Goal: Transaction & Acquisition: Purchase product/service

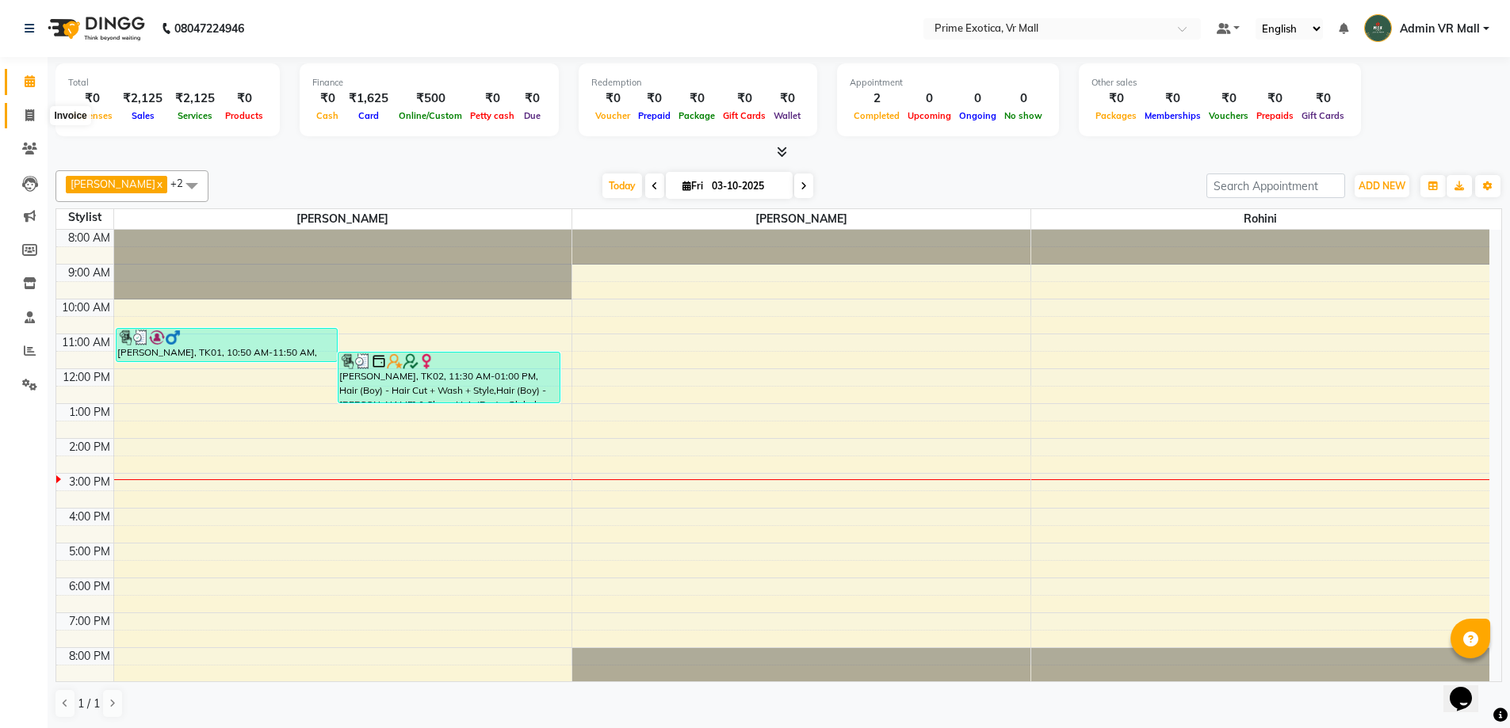
click at [33, 110] on icon at bounding box center [29, 115] width 9 height 12
select select "6077"
select select "service"
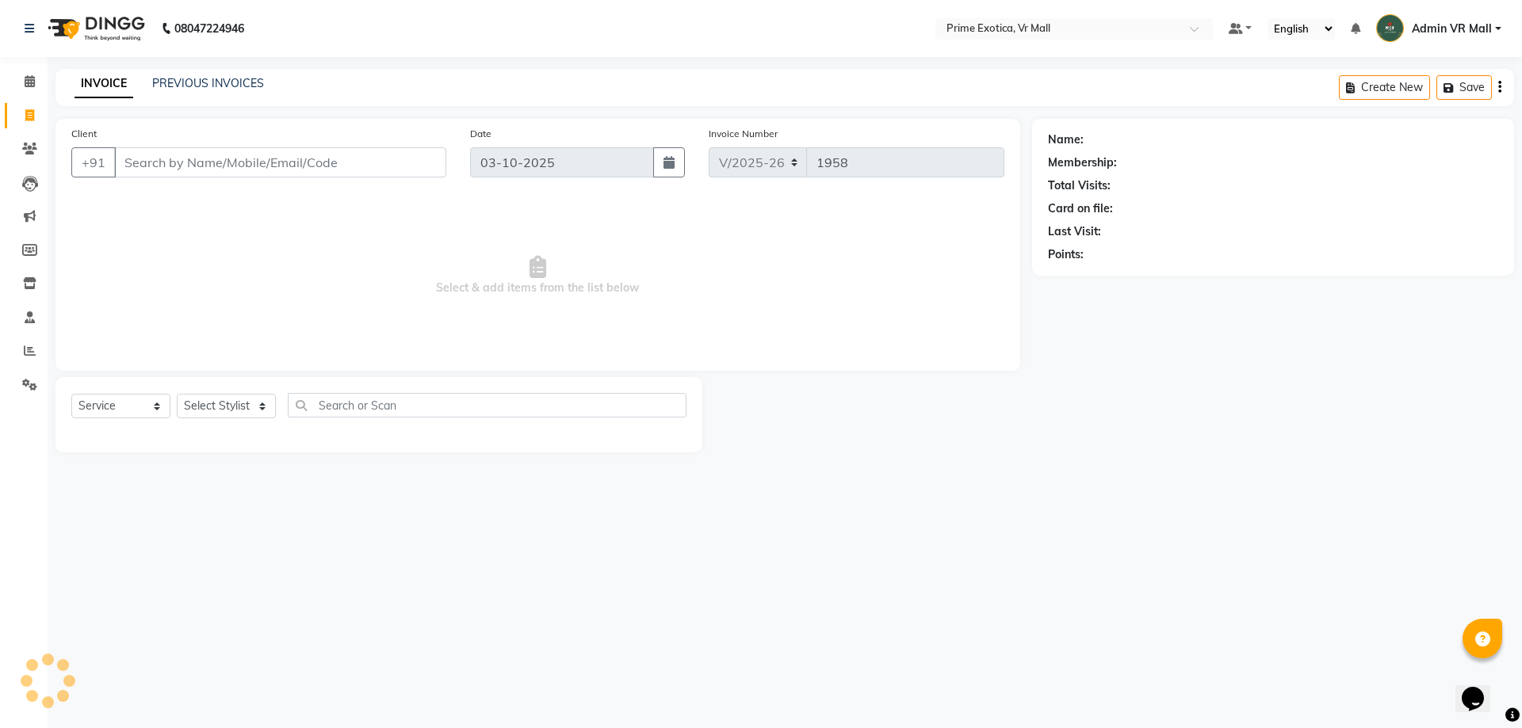
click at [207, 153] on input "Client" at bounding box center [280, 162] width 332 height 30
click at [207, 155] on input "Client" at bounding box center [280, 162] width 332 height 30
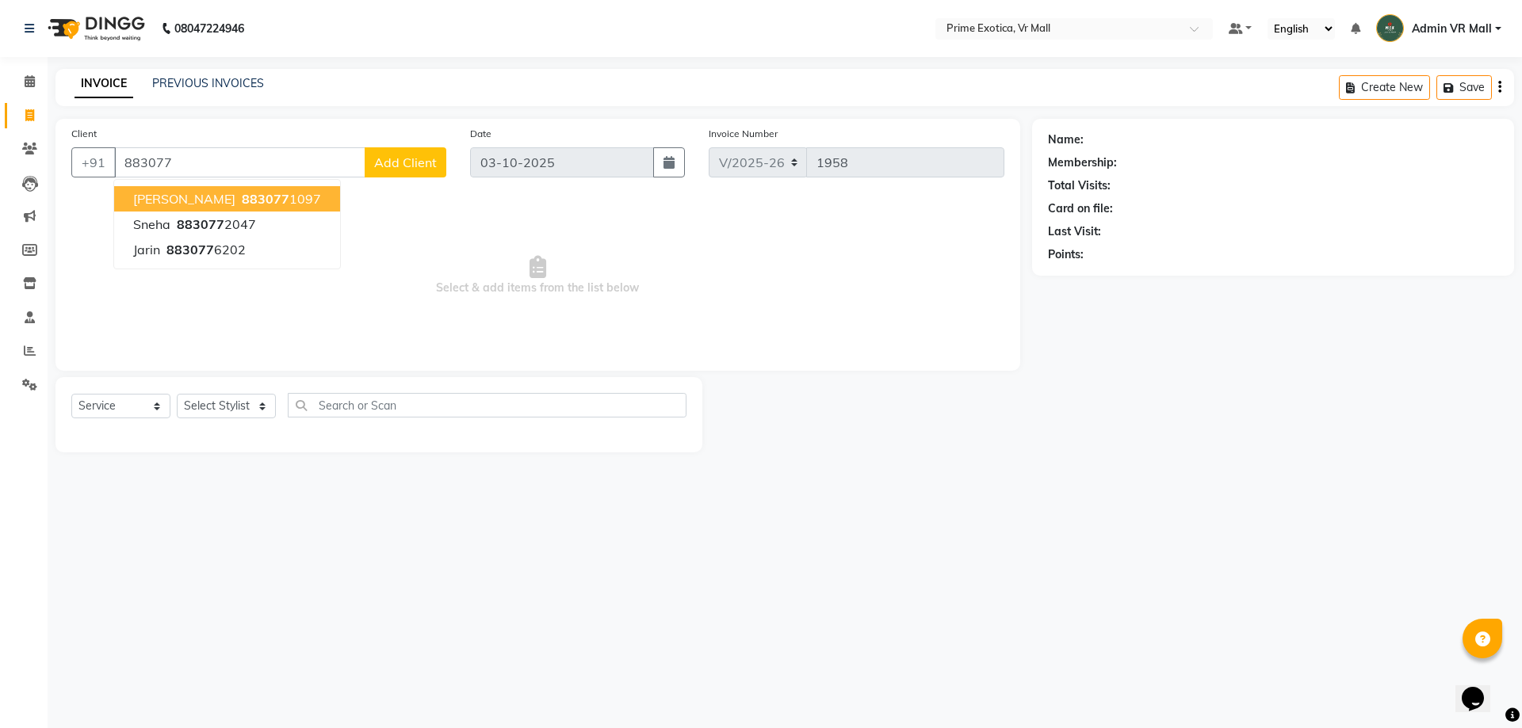
click at [242, 197] on span "883077" at bounding box center [266, 199] width 48 height 16
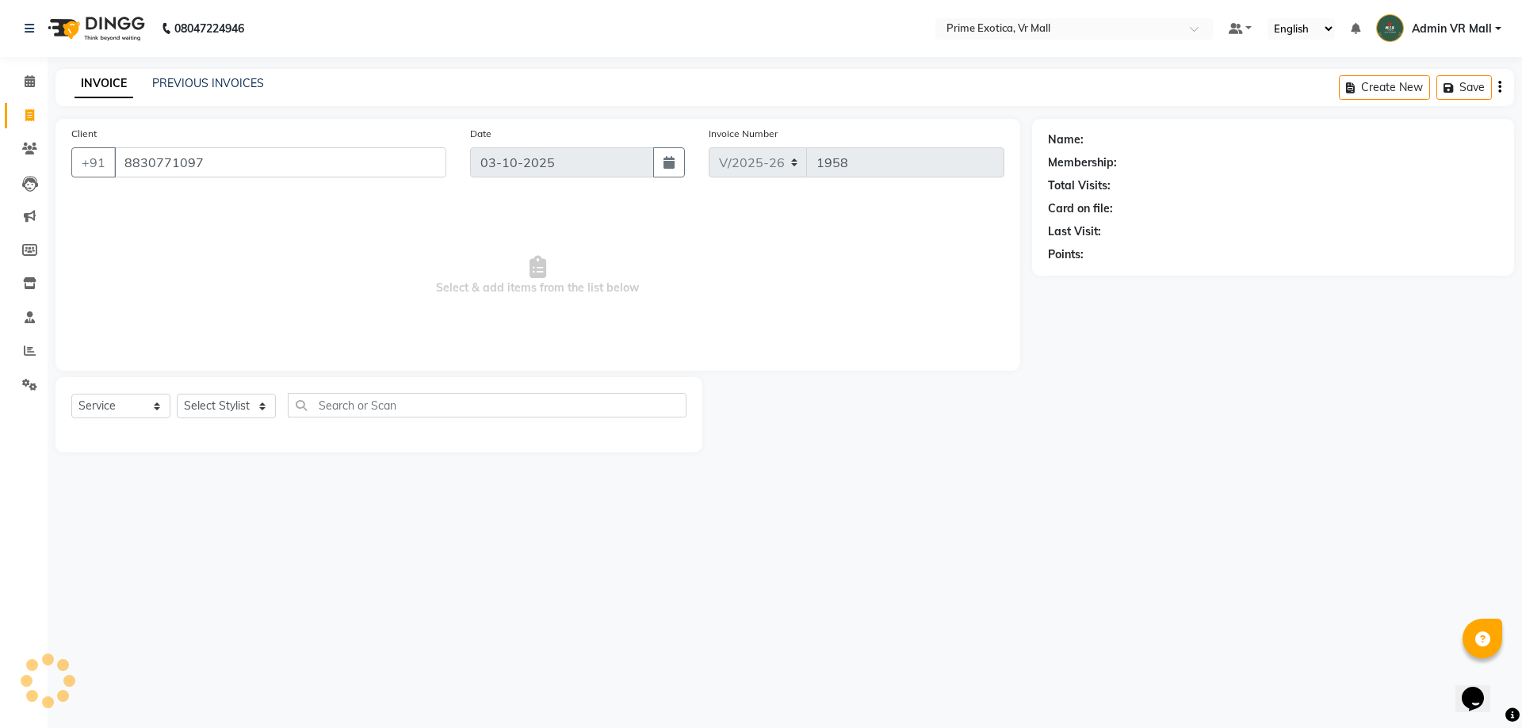
type input "8830771097"
select select "1: Object"
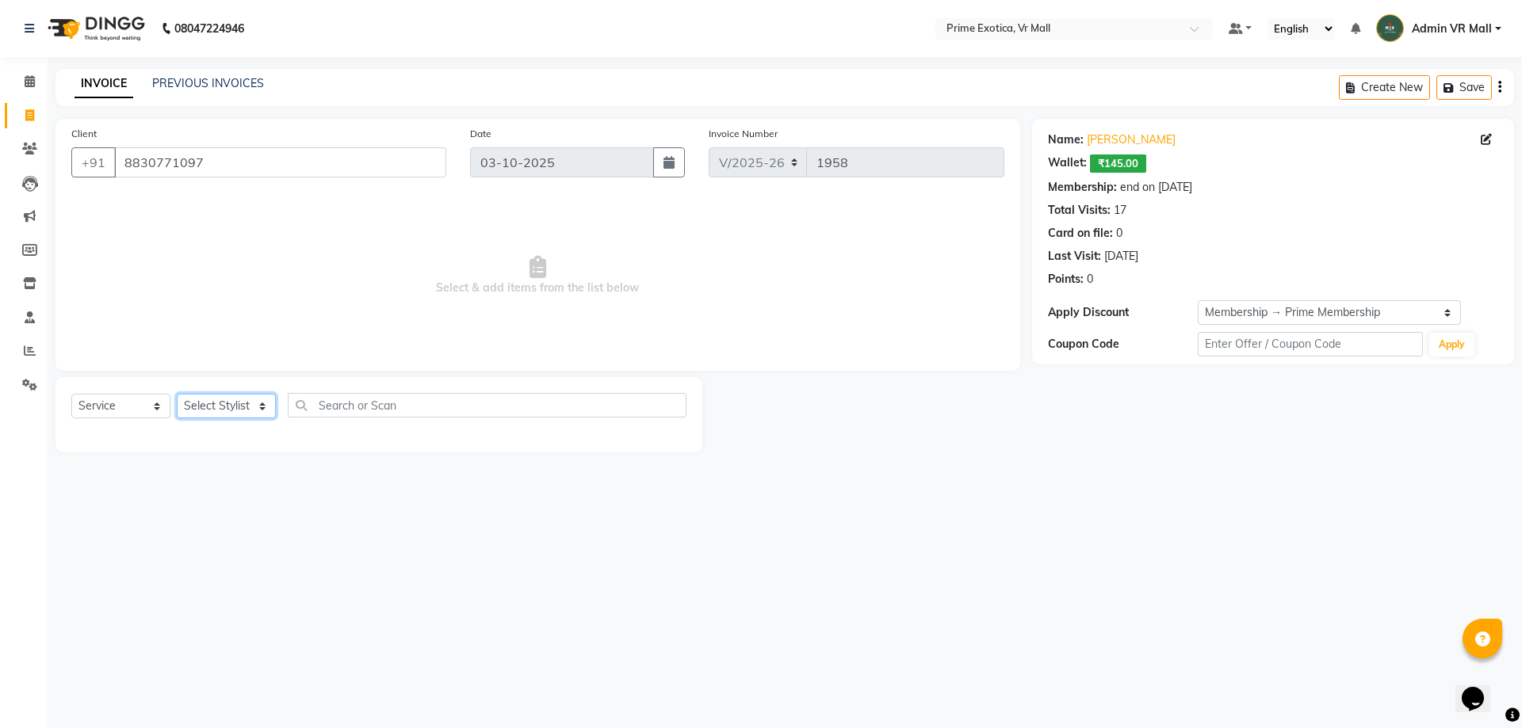
click at [227, 411] on select "Select Stylist [PERSON_NAME] Admin VR Mall [PERSON_NAME] [PERSON_NAME] Archana …" at bounding box center [226, 406] width 99 height 25
select select "69613"
click at [177, 394] on select "Select Stylist [PERSON_NAME] Admin VR Mall [PERSON_NAME] [PERSON_NAME] Archana …" at bounding box center [226, 406] width 99 height 25
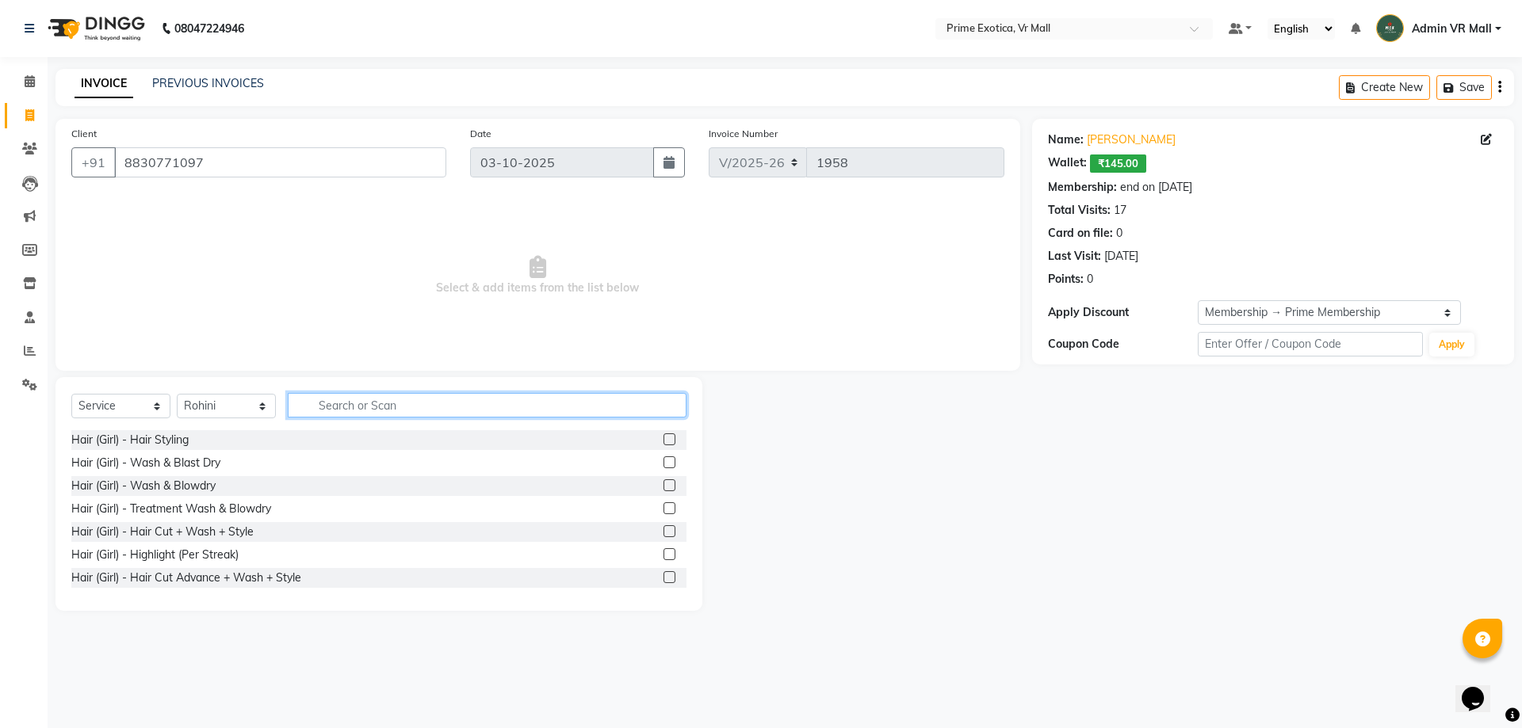
click at [429, 408] on input "text" at bounding box center [487, 405] width 399 height 25
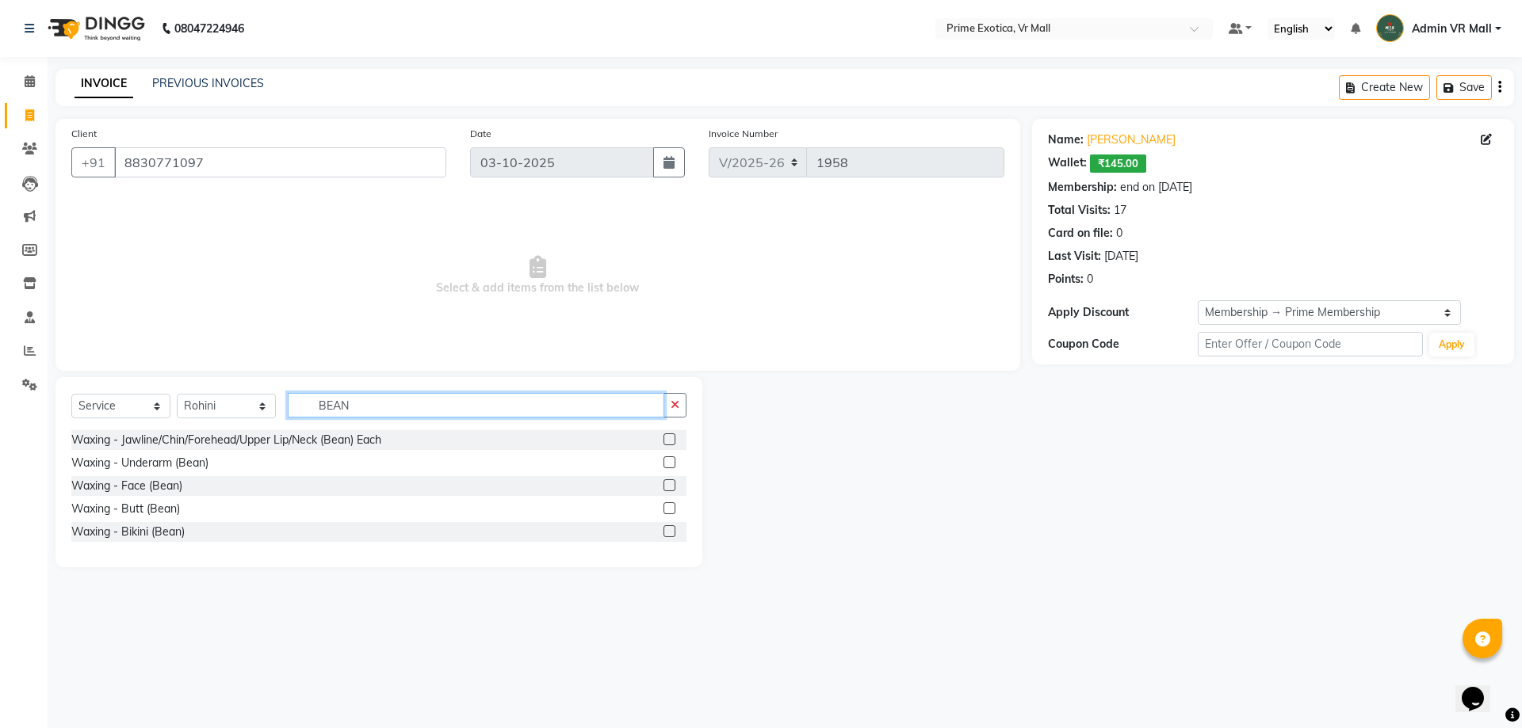
type input "BEAN"
click at [668, 438] on label at bounding box center [669, 439] width 12 height 12
click at [668, 438] on input "checkbox" at bounding box center [668, 440] width 10 height 10
click at [668, 430] on div "Select Service Product Membership Package Voucher Prepaid Gift Card Select Styl…" at bounding box center [378, 411] width 615 height 37
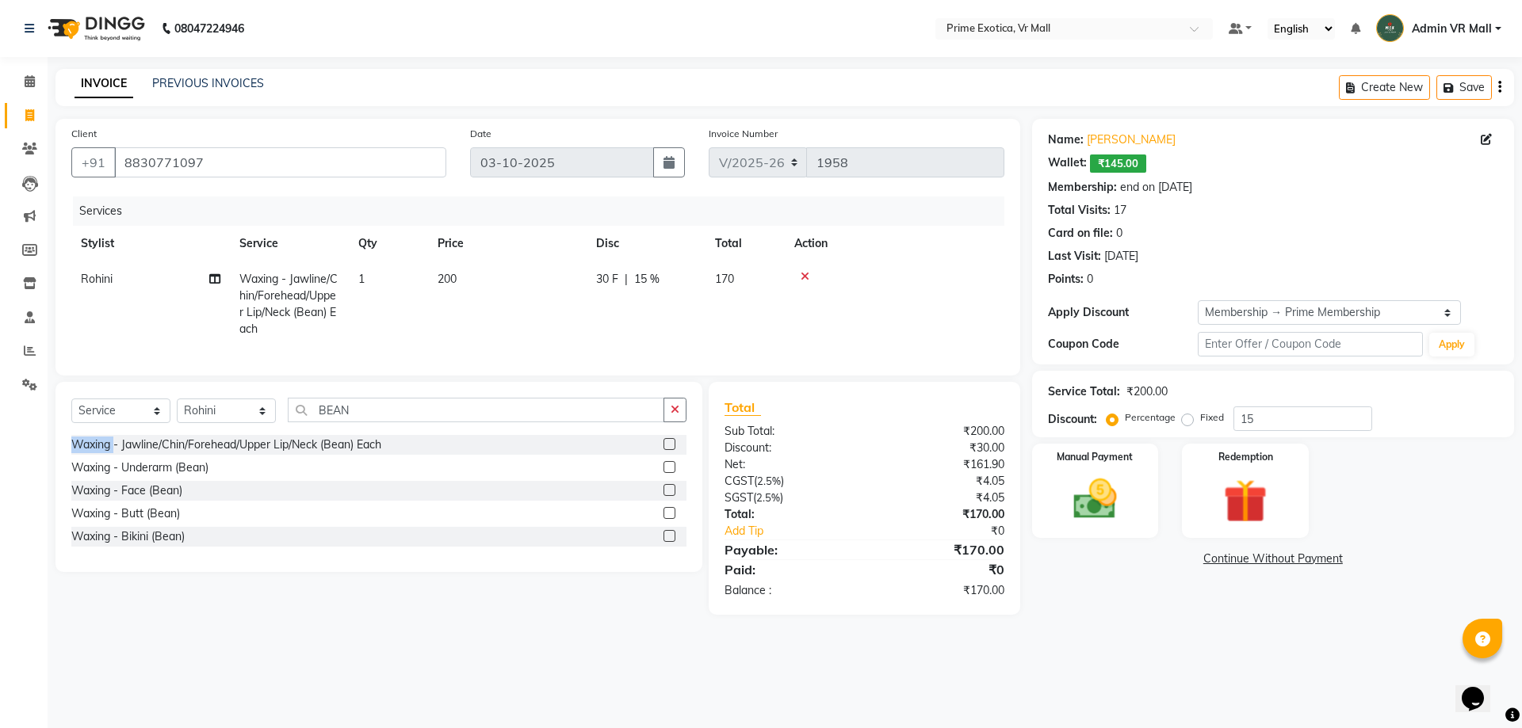
checkbox input "false"
click at [466, 263] on td "200" at bounding box center [507, 305] width 158 height 86
select select "69613"
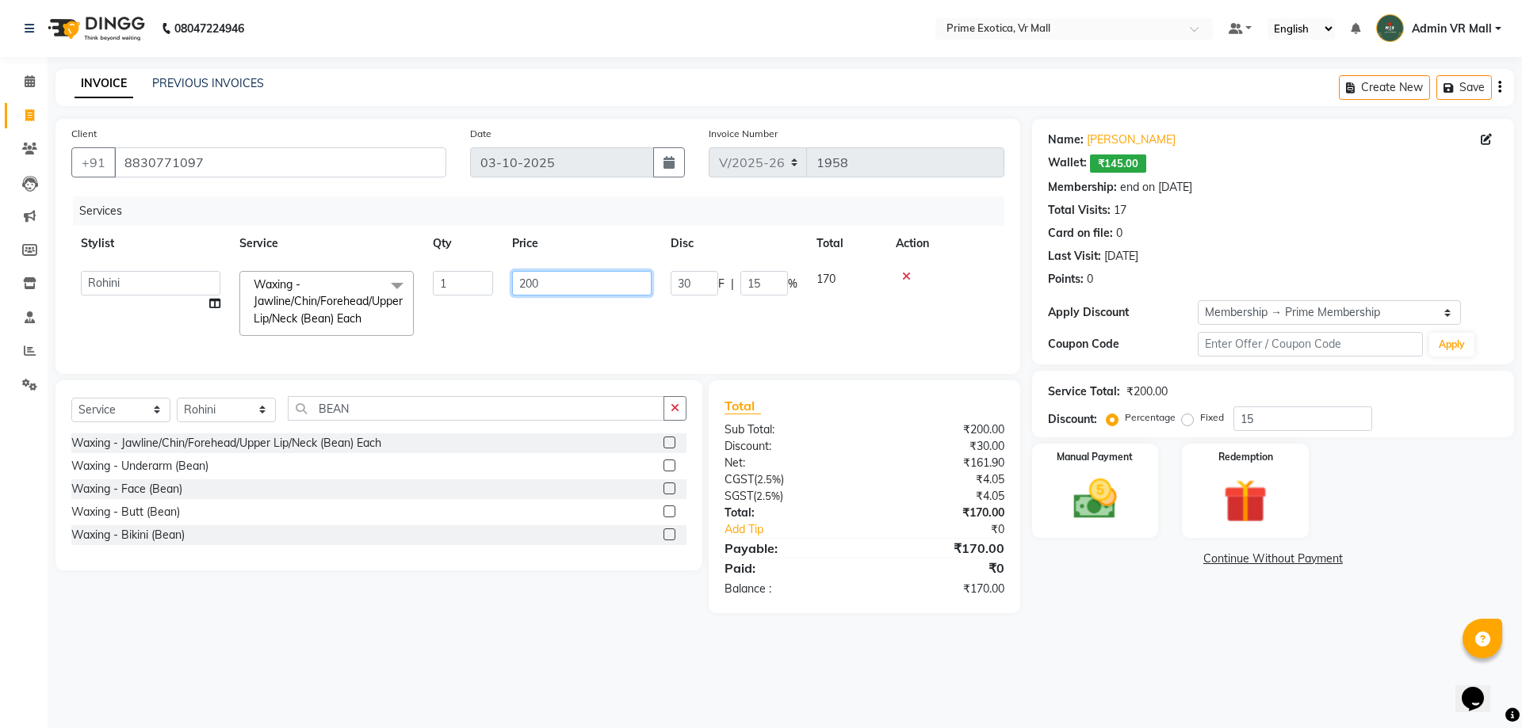
click at [586, 282] on input "200" at bounding box center [581, 283] width 139 height 25
type input "2"
type input "100"
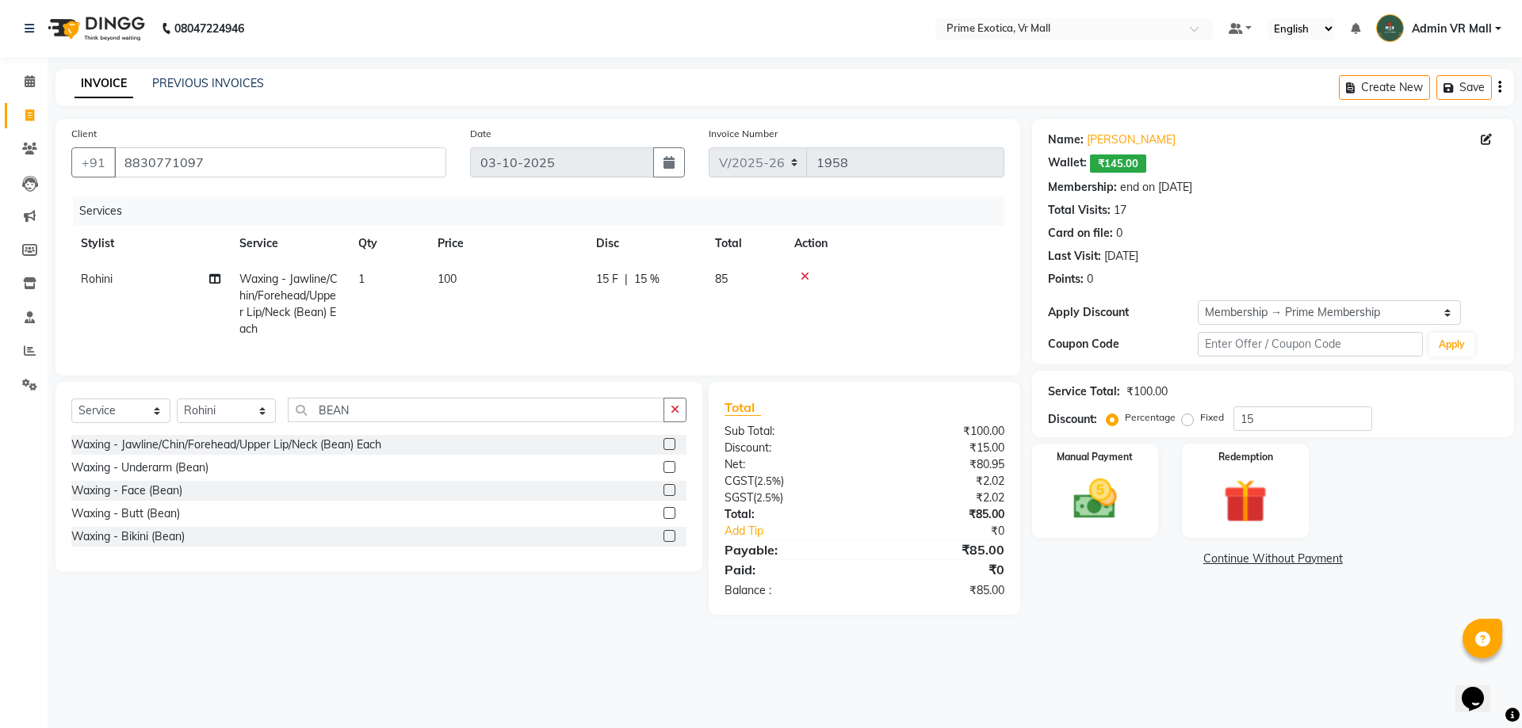
click at [1178, 599] on div "Name: Trivani Wallet: ₹145.00 Membership: end on 05-02-2026 Total Visits: 17 Ca…" at bounding box center [1279, 367] width 494 height 496
click at [1243, 495] on img at bounding box center [1245, 501] width 74 height 56
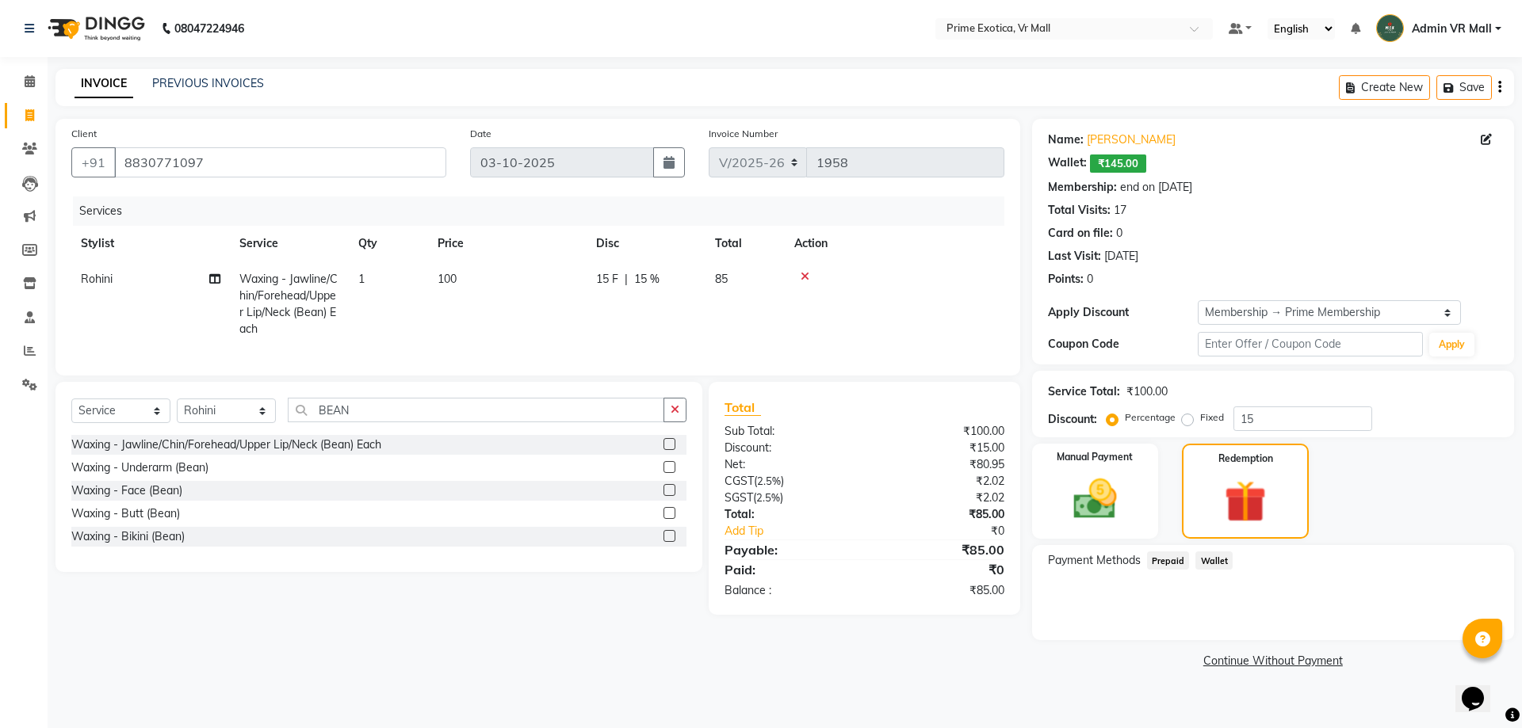
click at [1206, 563] on span "Wallet" at bounding box center [1213, 561] width 37 height 18
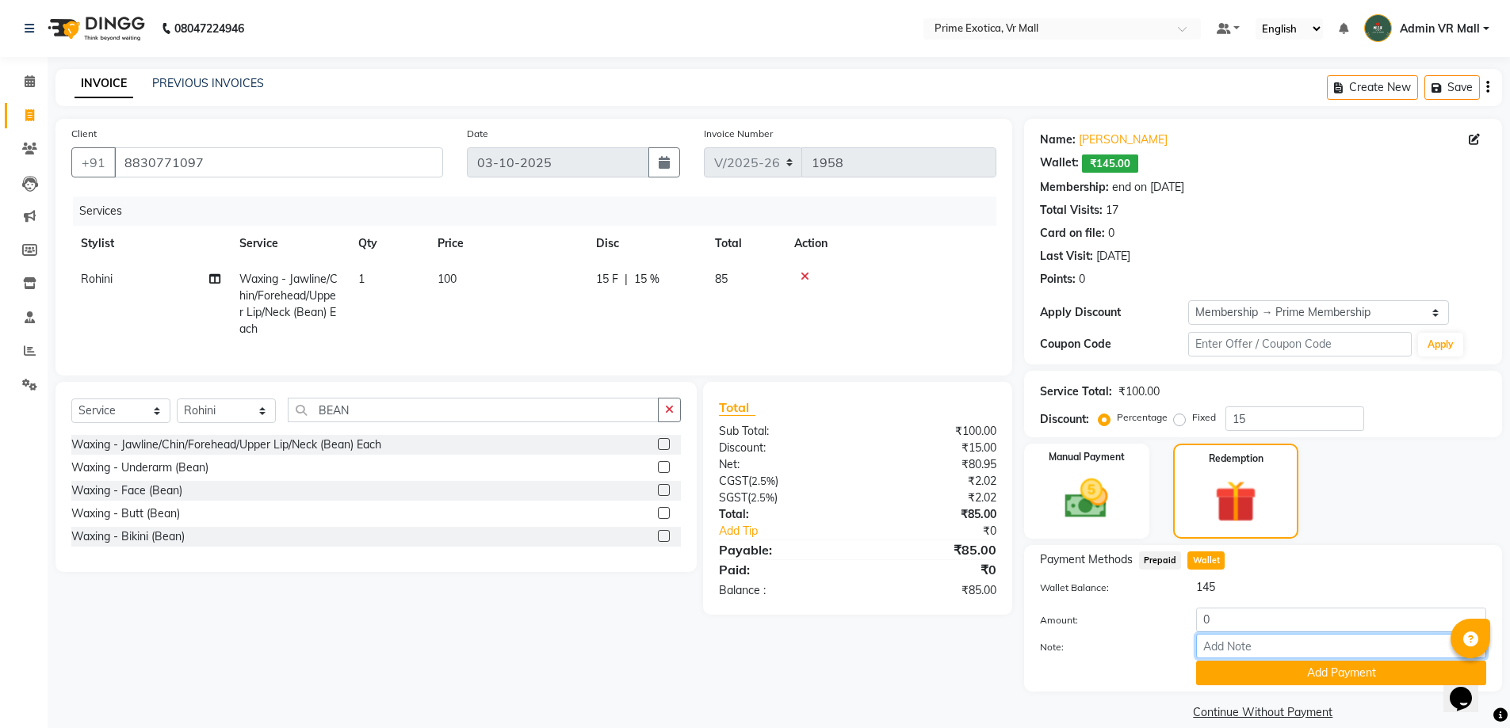
click at [1259, 642] on input "Note:" at bounding box center [1341, 646] width 290 height 25
click at [1236, 624] on input "0" at bounding box center [1341, 620] width 290 height 25
type input "85"
click at [1236, 666] on button "Add Payment" at bounding box center [1341, 673] width 290 height 25
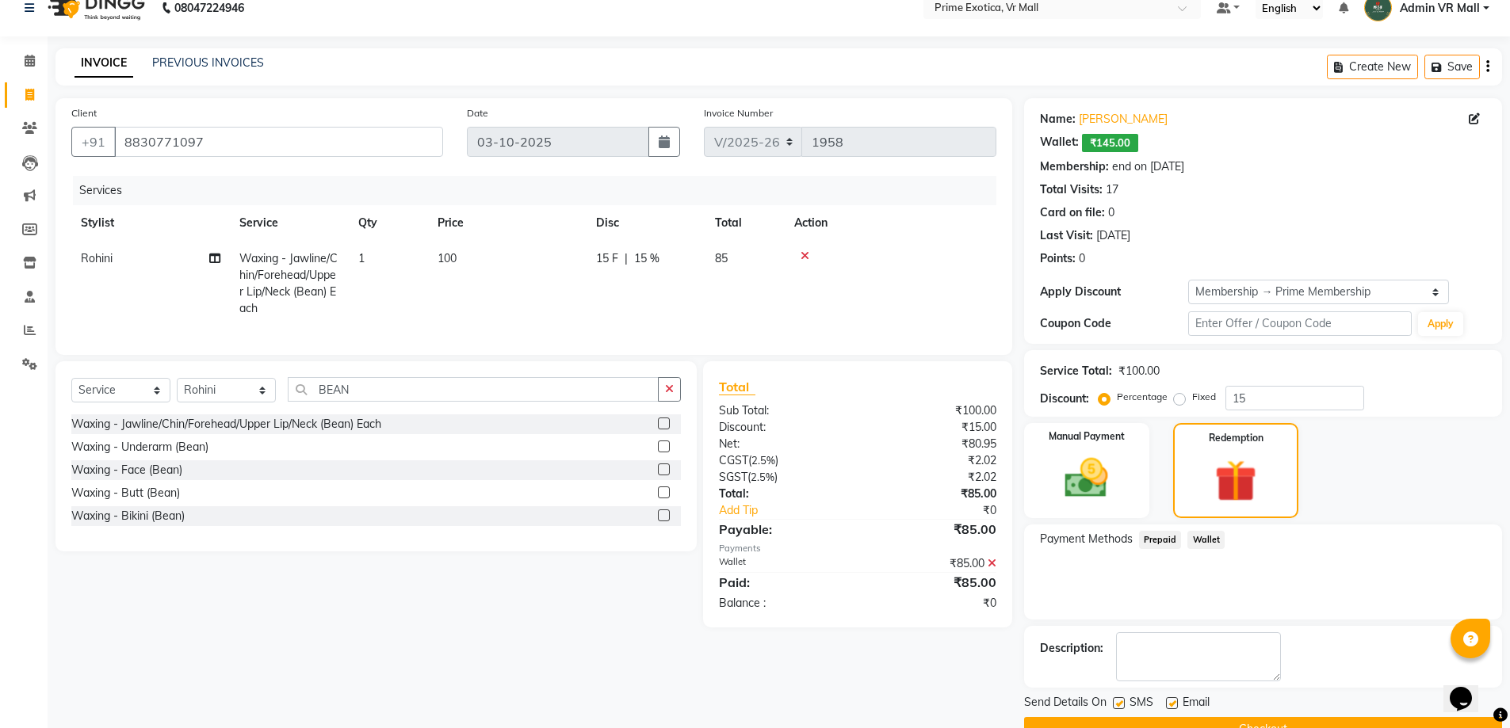
scroll to position [58, 0]
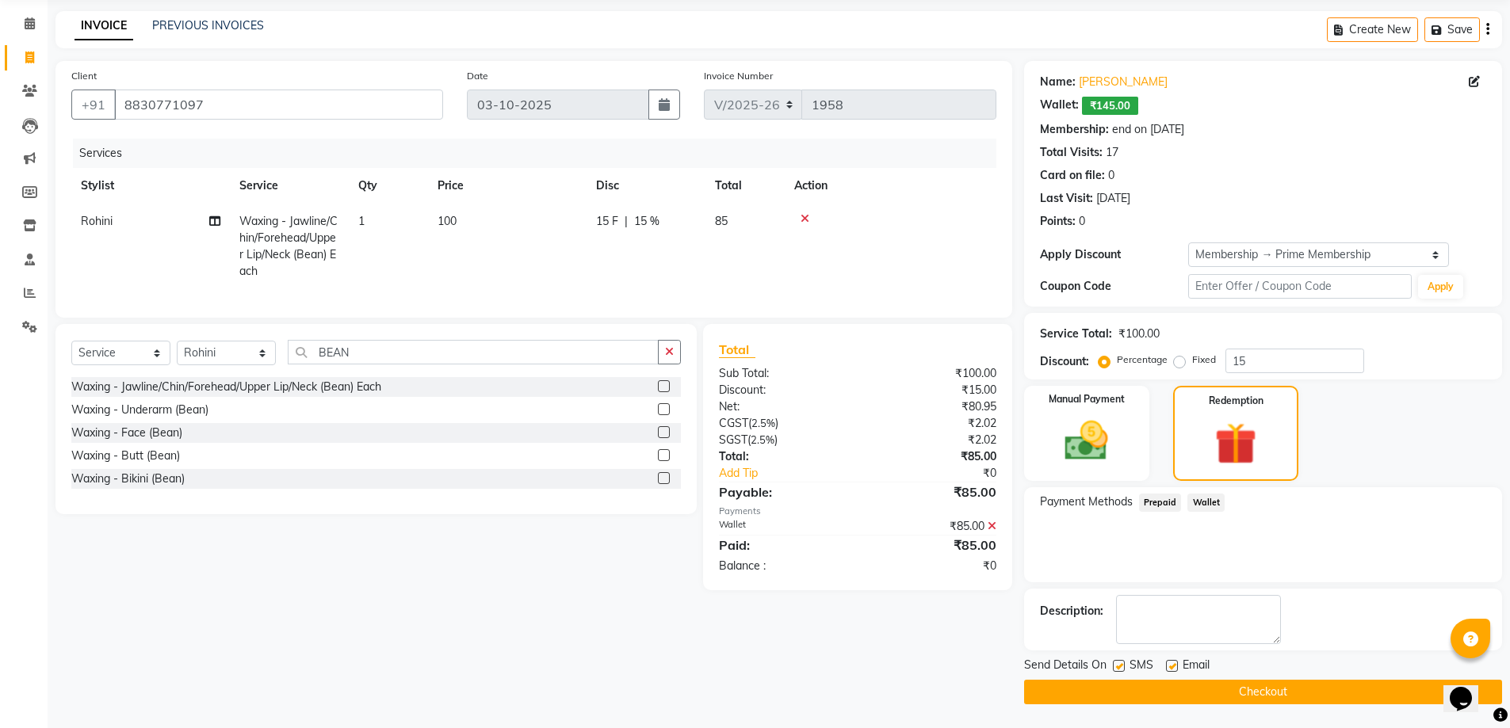
click at [1160, 694] on button "Checkout" at bounding box center [1263, 692] width 478 height 25
click at [1160, 694] on div "Checkout" at bounding box center [1263, 692] width 478 height 25
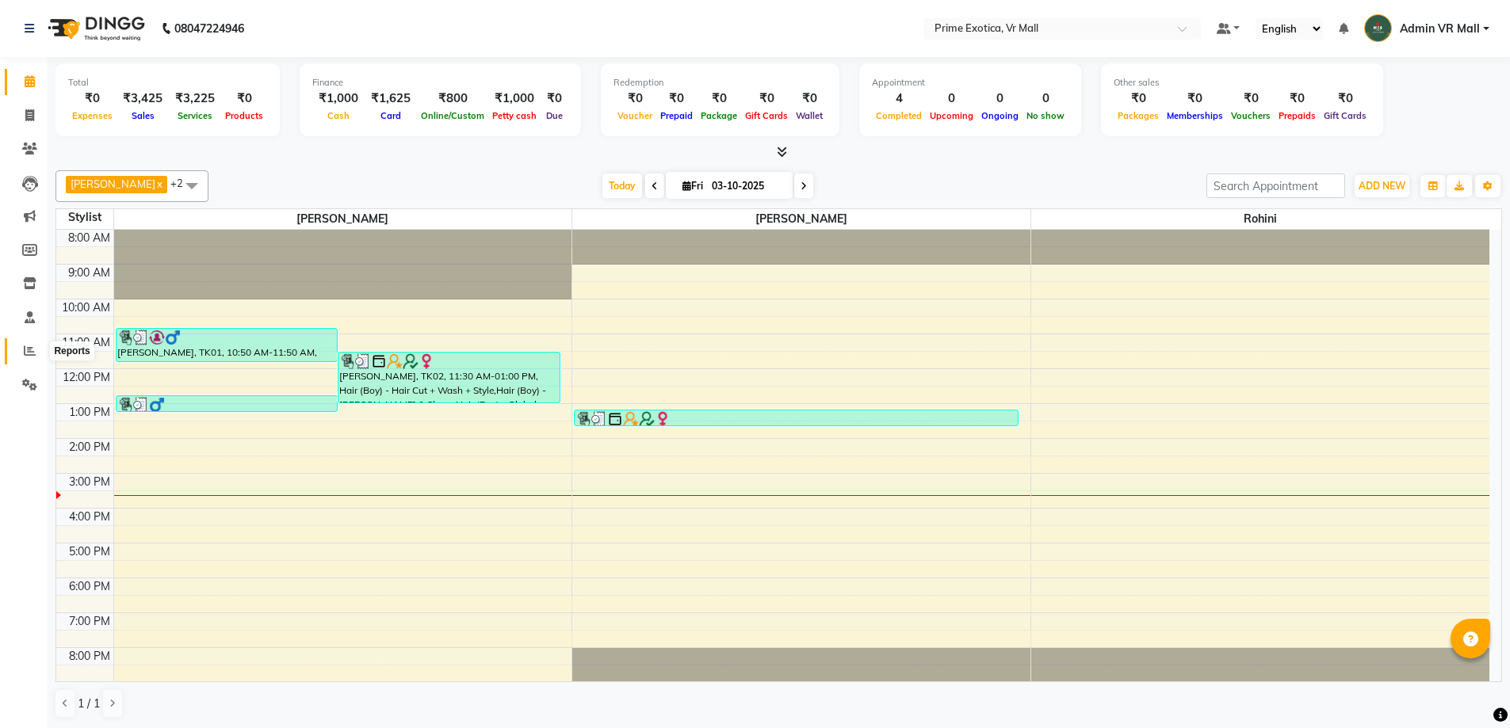
click at [40, 353] on span at bounding box center [30, 351] width 28 height 18
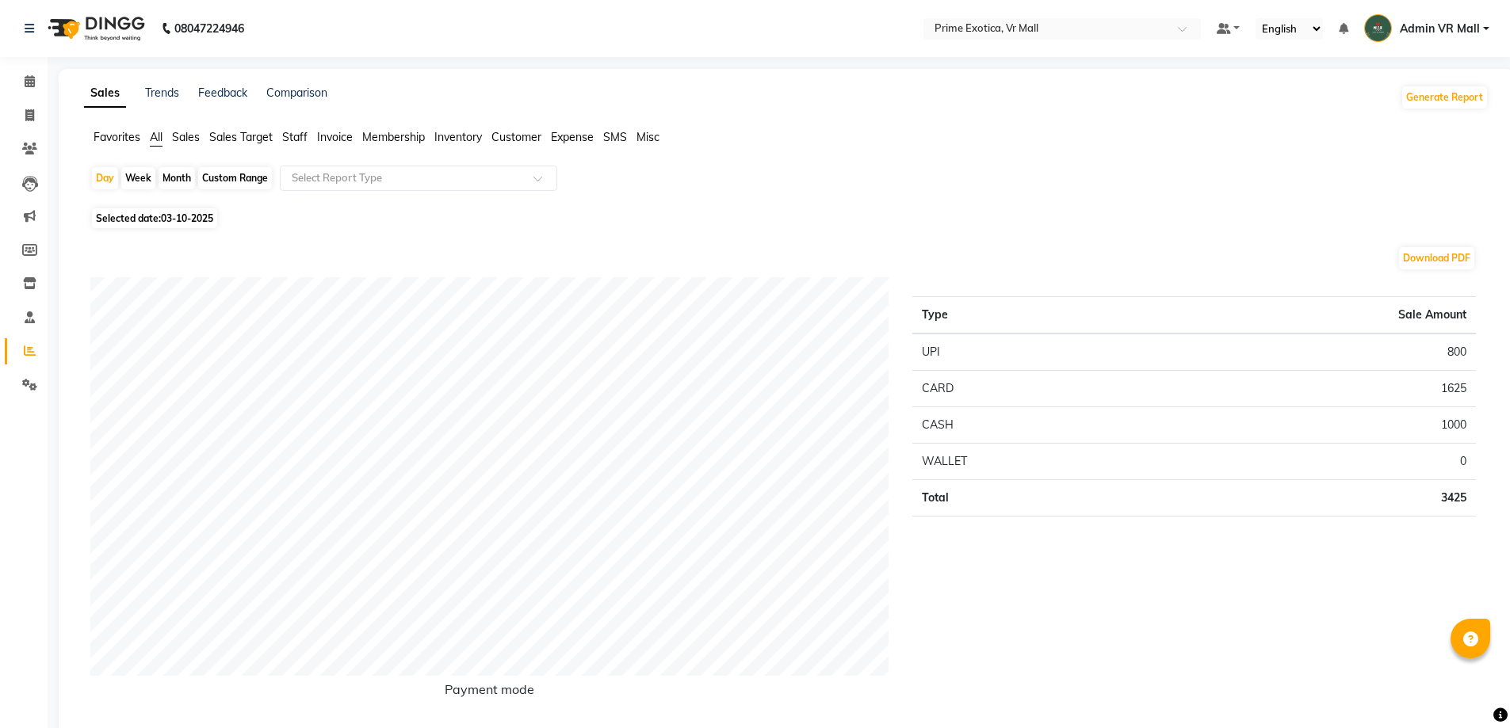
click at [1100, 598] on div "Type Sale Amount UPI 800 CARD 1625 CASH 1000 WALLET 0 Total 3425" at bounding box center [1193, 499] width 587 height 445
drag, startPoint x: 1100, startPoint y: 599, endPoint x: 922, endPoint y: 496, distance: 205.9
click at [1132, 613] on div "Type Sale Amount UPI 800 CARD 1625 CASH 1000 WALLET 0 Total 3425" at bounding box center [1193, 499] width 587 height 445
click at [24, 119] on span at bounding box center [30, 116] width 28 height 18
select select "service"
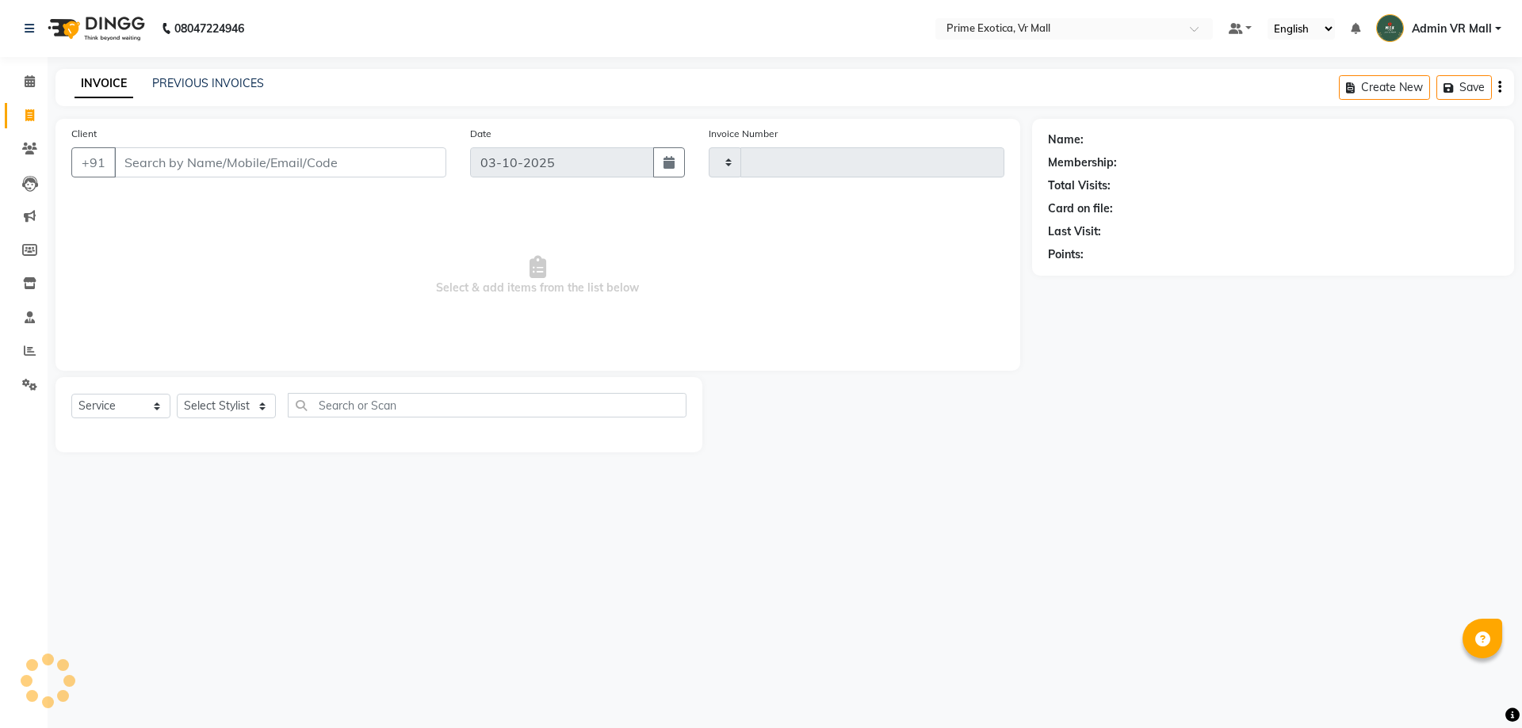
type input "1959"
select select "6077"
click at [176, 157] on input "Client" at bounding box center [280, 162] width 332 height 30
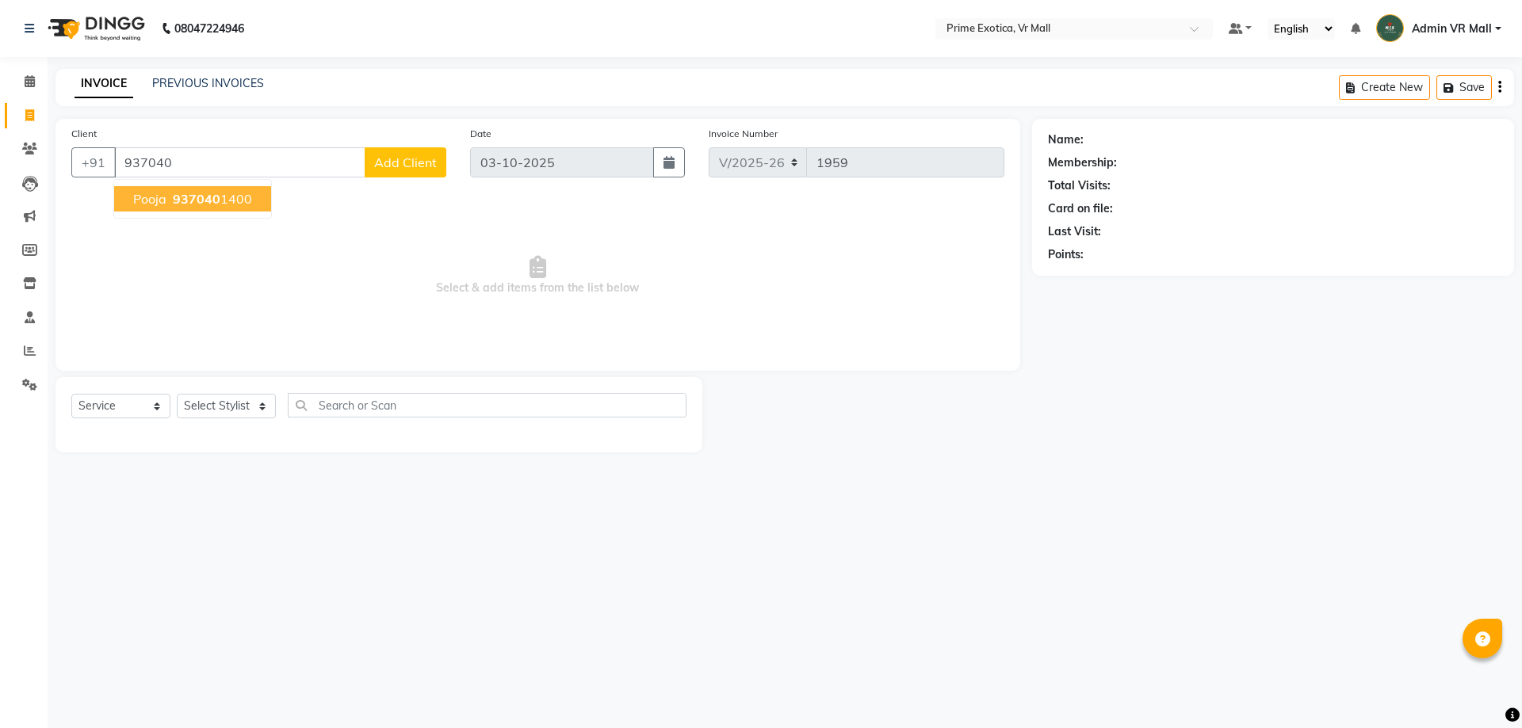
click at [205, 198] on span "937040" at bounding box center [197, 199] width 48 height 16
type input "9370401400"
click at [205, 198] on span "Select & add items from the list below" at bounding box center [537, 276] width 933 height 158
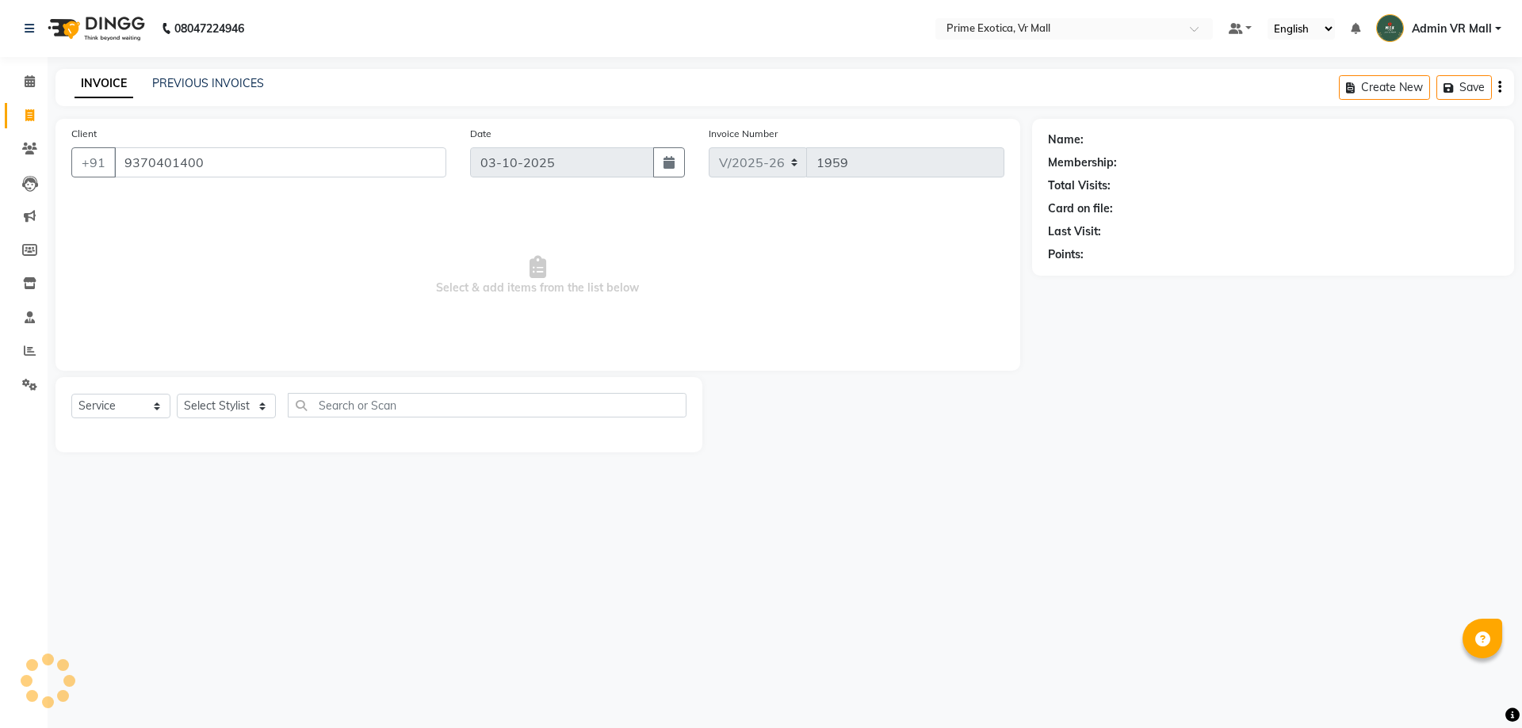
select select "1: Object"
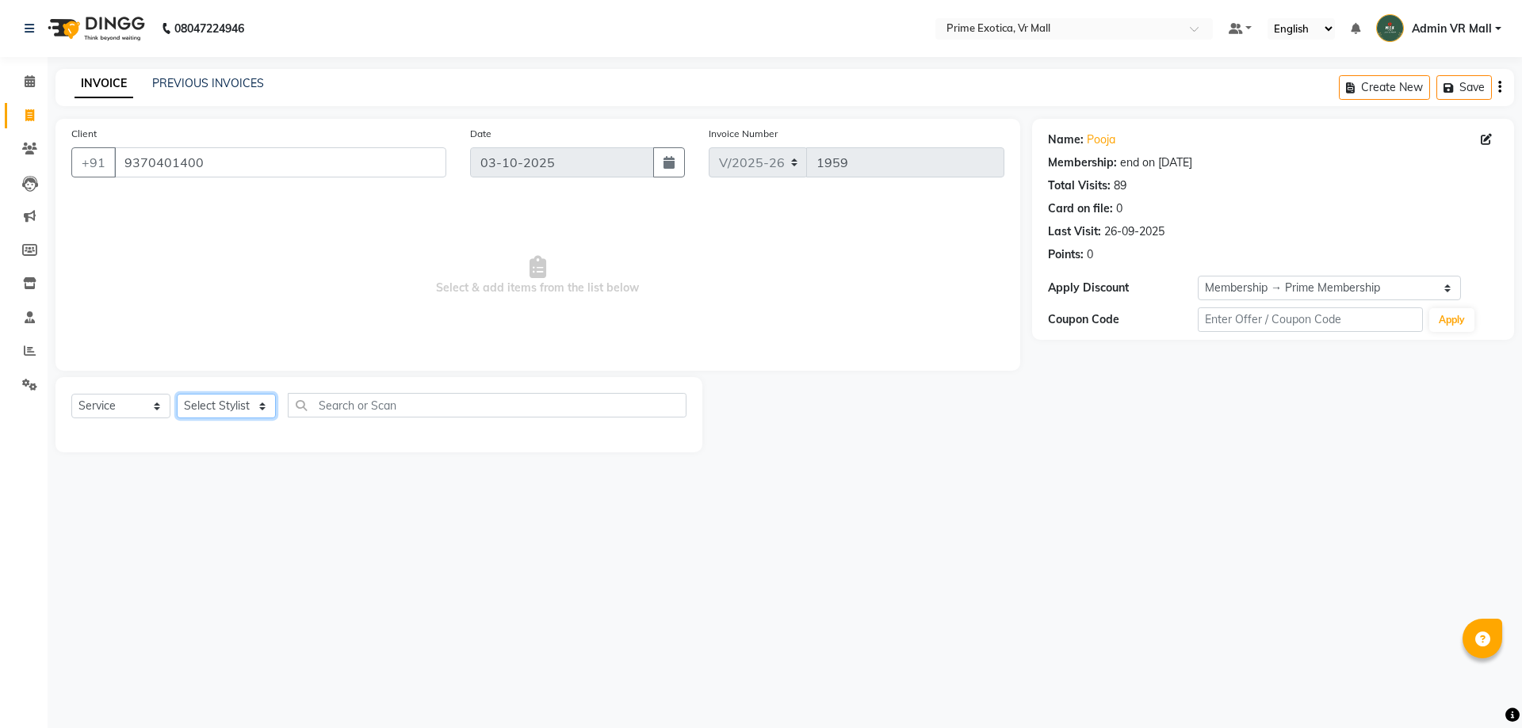
click at [213, 408] on select "Select Stylist [PERSON_NAME] Admin VR Mall [PERSON_NAME] [PERSON_NAME] Archana …" at bounding box center [226, 406] width 99 height 25
click at [213, 409] on select "Select Stylist [PERSON_NAME] Admin VR Mall [PERSON_NAME] [PERSON_NAME] Archana …" at bounding box center [226, 406] width 99 height 25
click at [231, 419] on div "Select Service Product Membership Package Voucher Prepaid Gift Card Select Styl…" at bounding box center [378, 411] width 615 height 37
click at [216, 418] on select "Select Stylist [PERSON_NAME] Admin VR Mall [PERSON_NAME] [PERSON_NAME] Archana …" at bounding box center [226, 406] width 99 height 25
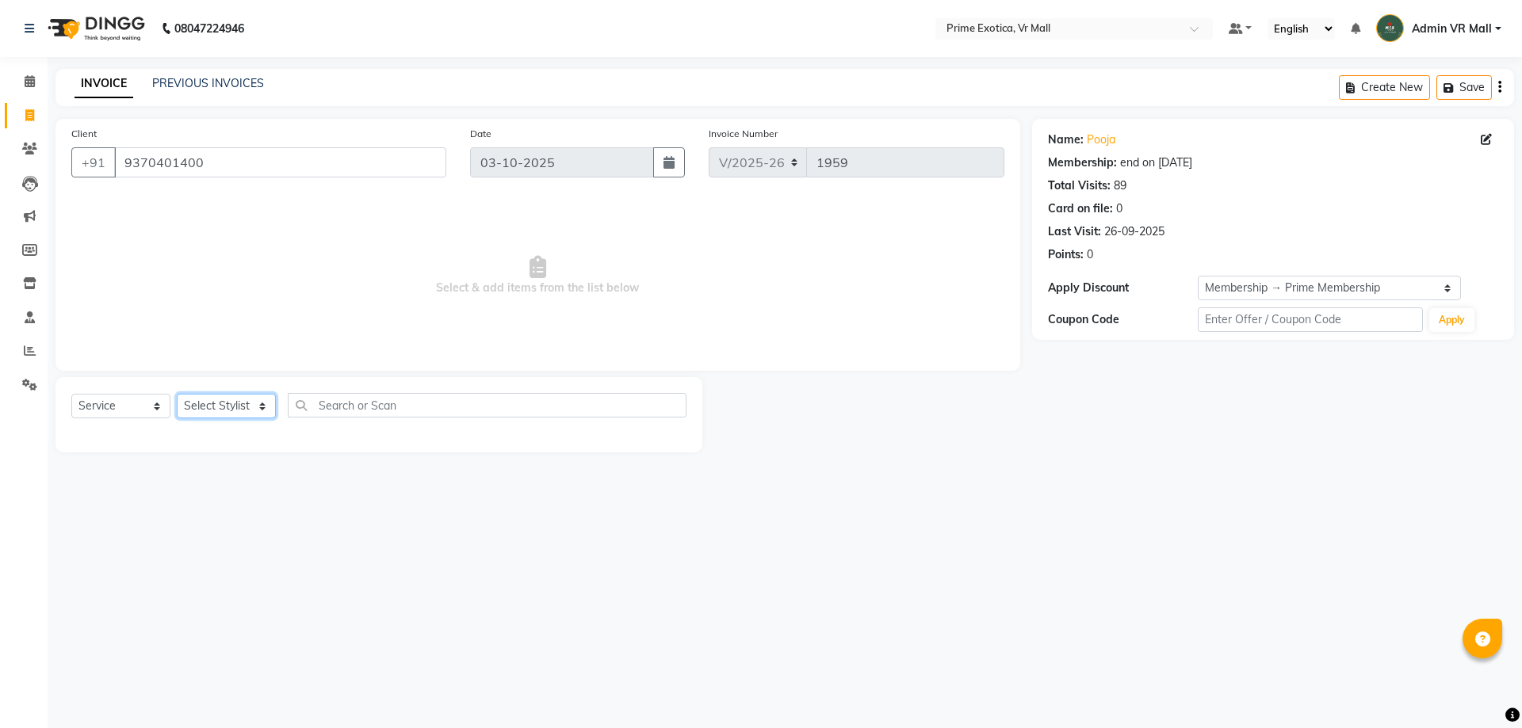
select select "69613"
click at [177, 394] on select "Select Stylist [PERSON_NAME] Admin VR Mall [PERSON_NAME] [PERSON_NAME] Archana …" at bounding box center [226, 406] width 99 height 25
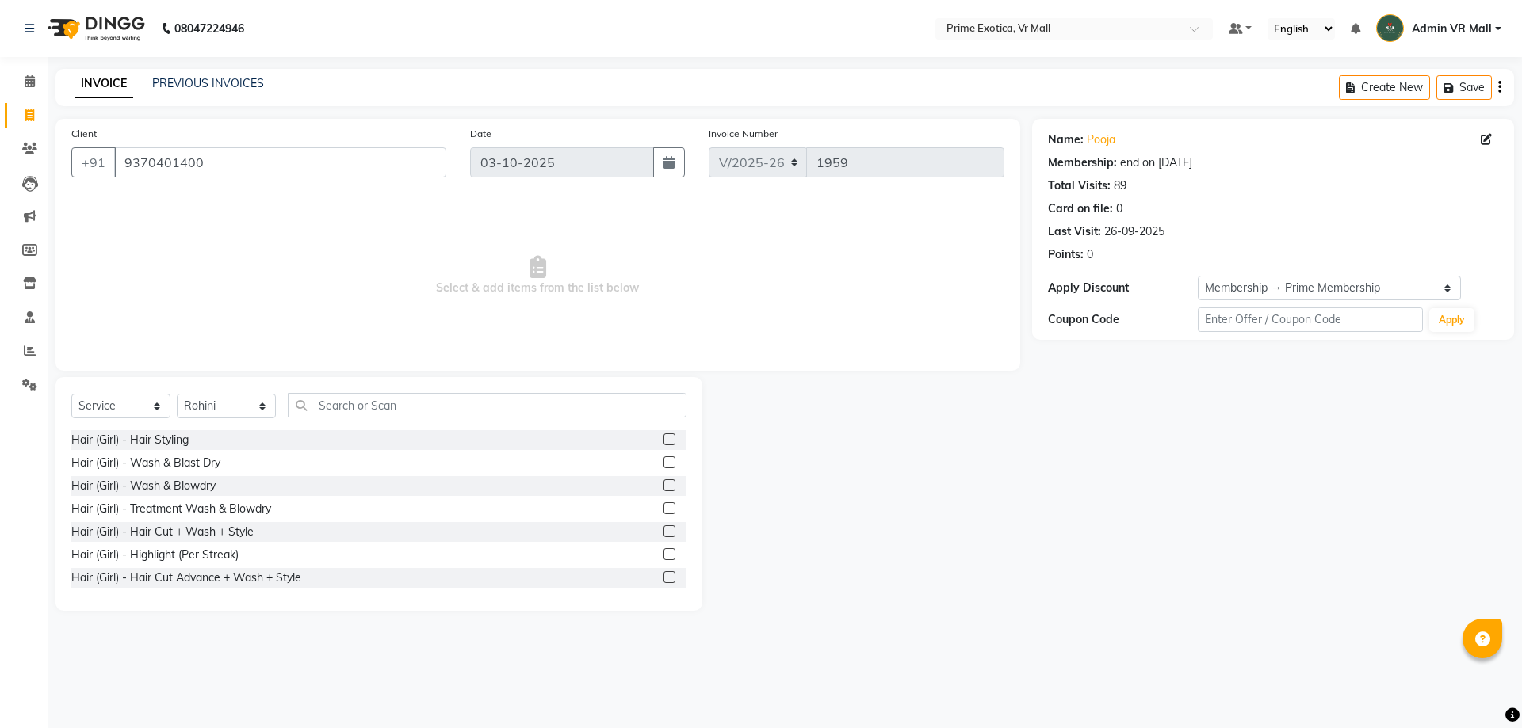
click at [663, 462] on label at bounding box center [669, 462] width 12 height 12
click at [663, 462] on input "checkbox" at bounding box center [668, 463] width 10 height 10
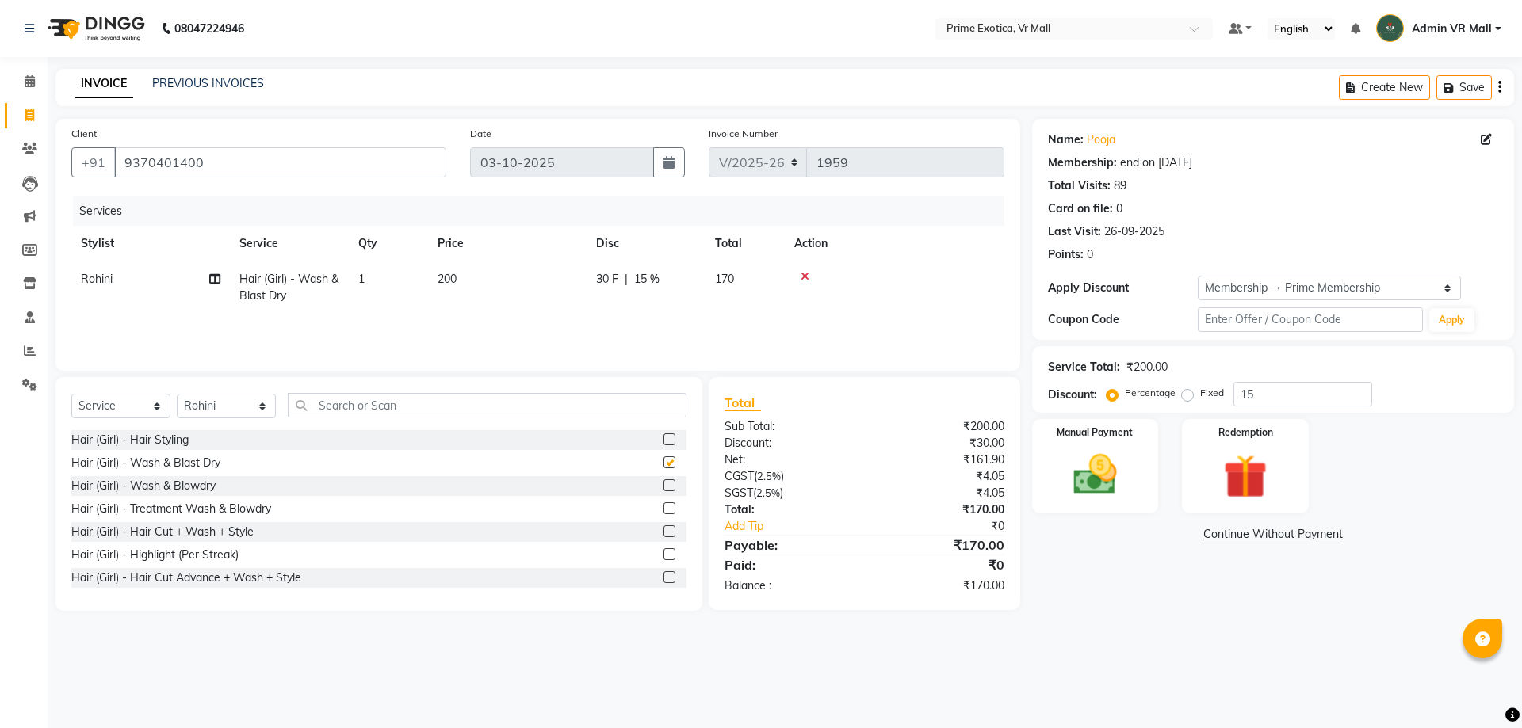
checkbox input "false"
click at [490, 274] on td "200" at bounding box center [507, 288] width 158 height 52
select select "69613"
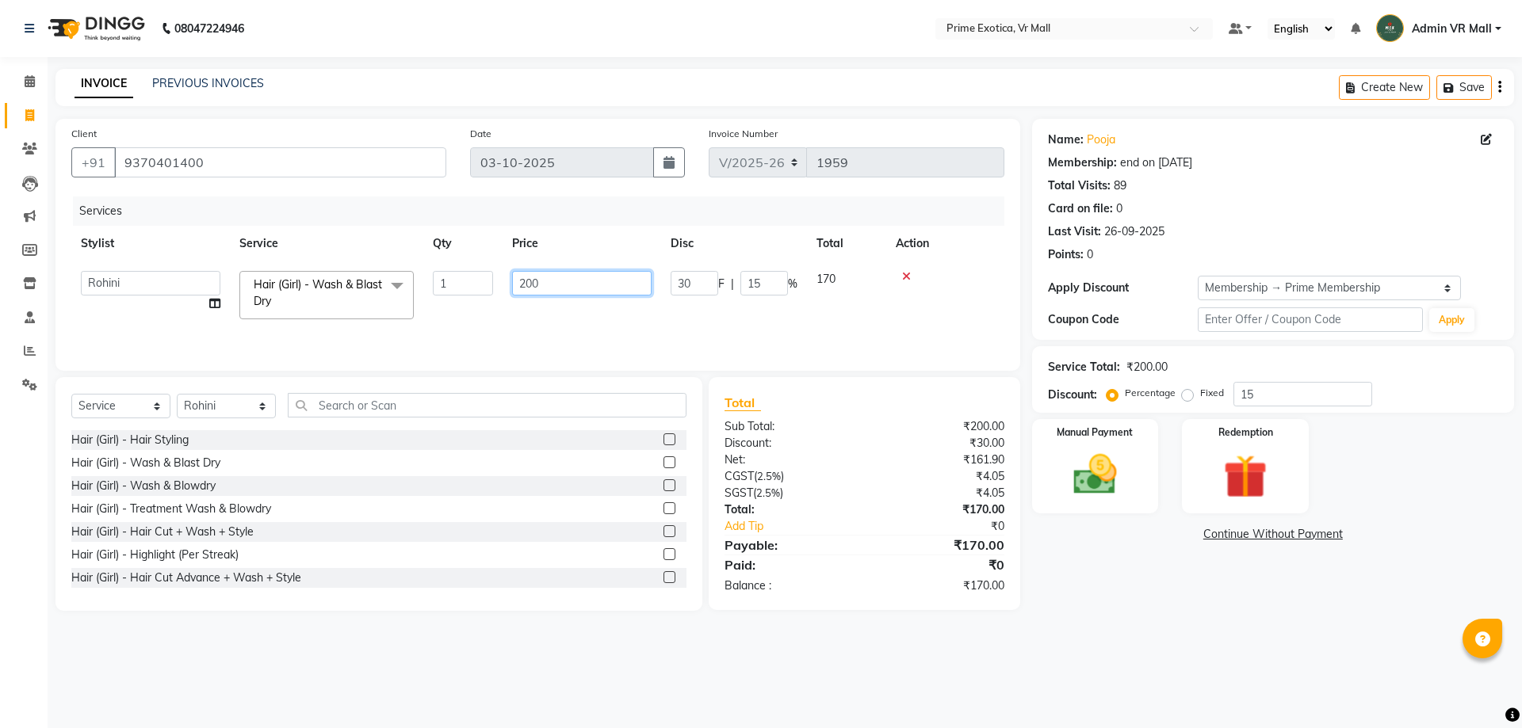
click at [560, 286] on input "200" at bounding box center [581, 283] width 139 height 25
type input "2"
type input "300"
click at [1109, 462] on img at bounding box center [1095, 475] width 74 height 52
click at [1112, 465] on img at bounding box center [1095, 475] width 74 height 52
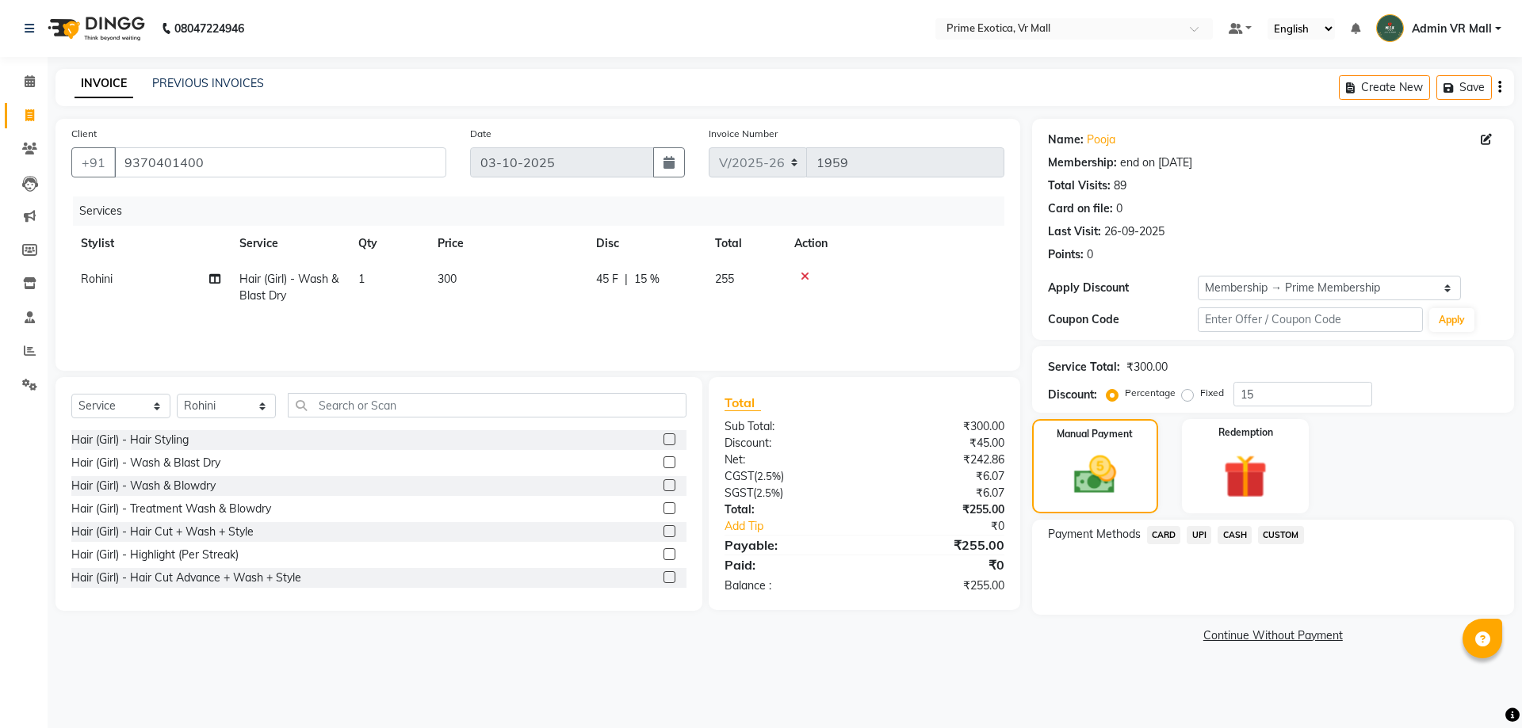
click at [1235, 532] on span "CASH" at bounding box center [1234, 535] width 34 height 18
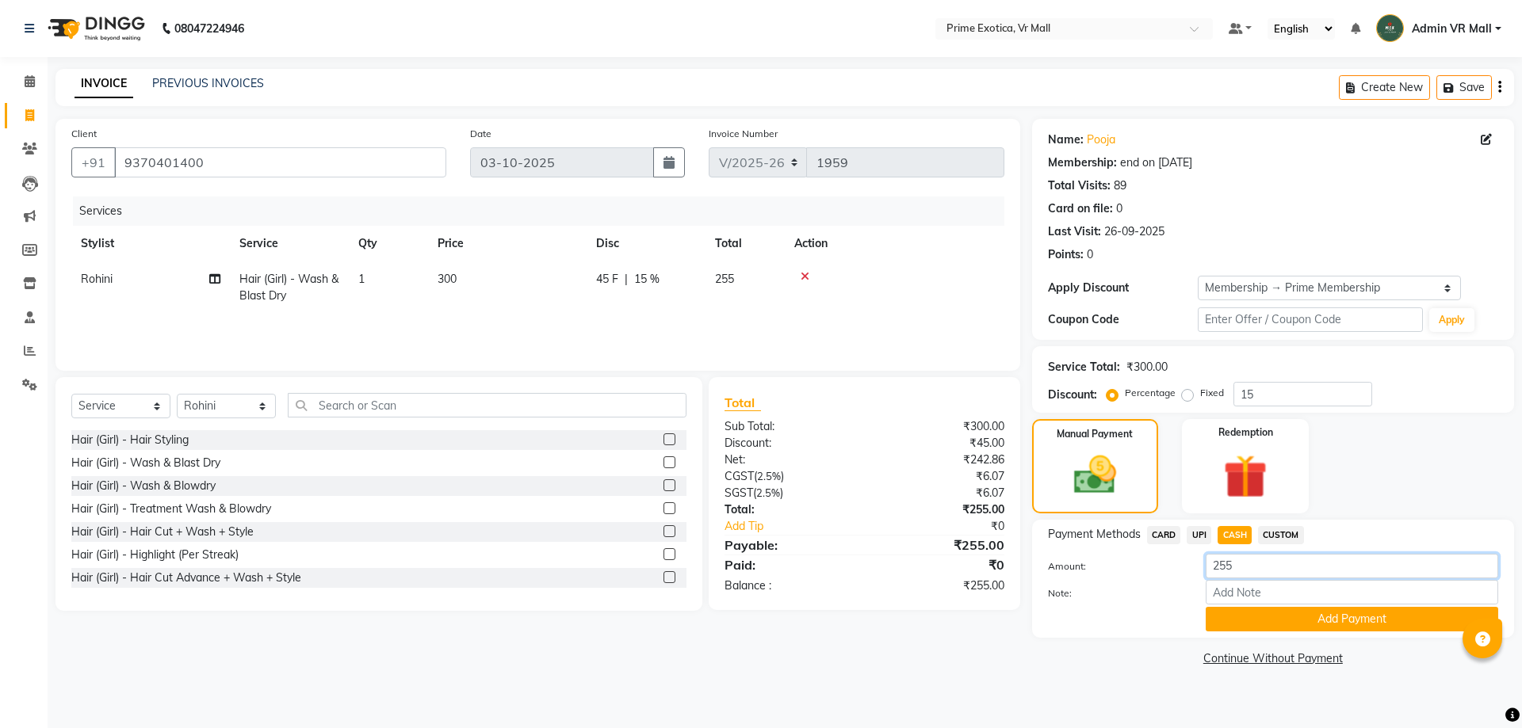
click at [1245, 576] on input "255" at bounding box center [1351, 566] width 292 height 25
type input "2"
type input "300"
click at [1335, 620] on button "Add Payment" at bounding box center [1351, 619] width 292 height 25
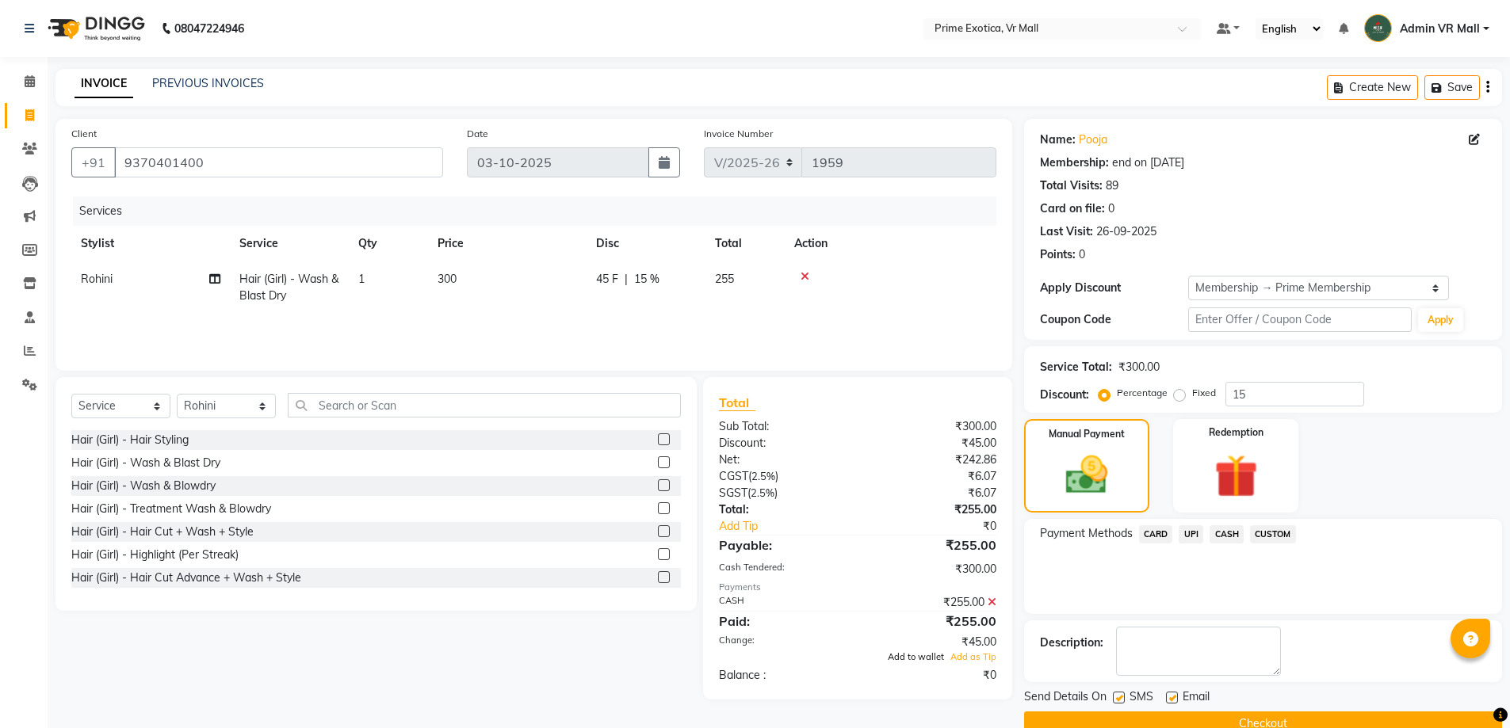
click at [916, 659] on span "Add to wallet" at bounding box center [916, 656] width 56 height 11
click at [916, 667] on div "₹0" at bounding box center [932, 675] width 151 height 17
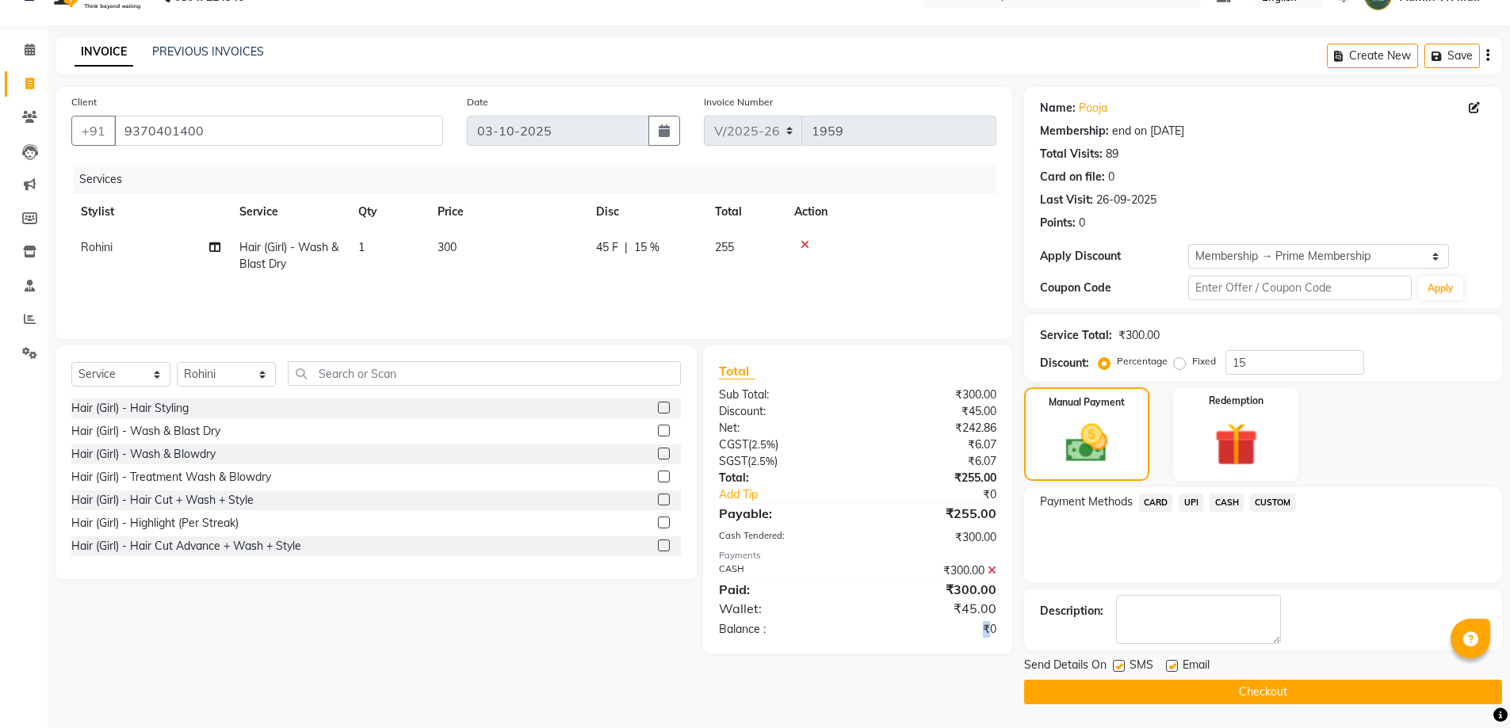
drag, startPoint x: 1276, startPoint y: 690, endPoint x: 1267, endPoint y: 720, distance: 31.4
click at [1276, 691] on button "Checkout" at bounding box center [1263, 692] width 478 height 25
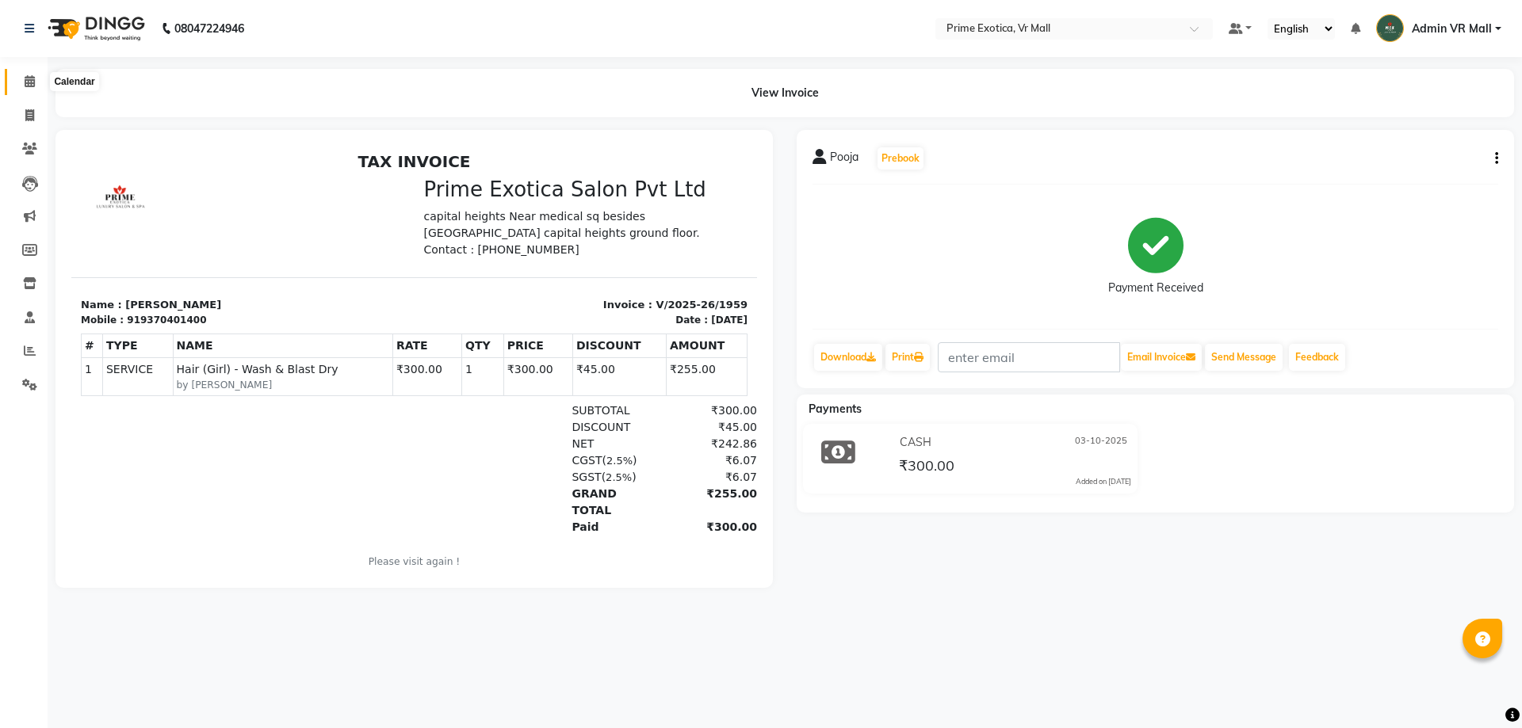
click at [36, 81] on span at bounding box center [30, 82] width 28 height 18
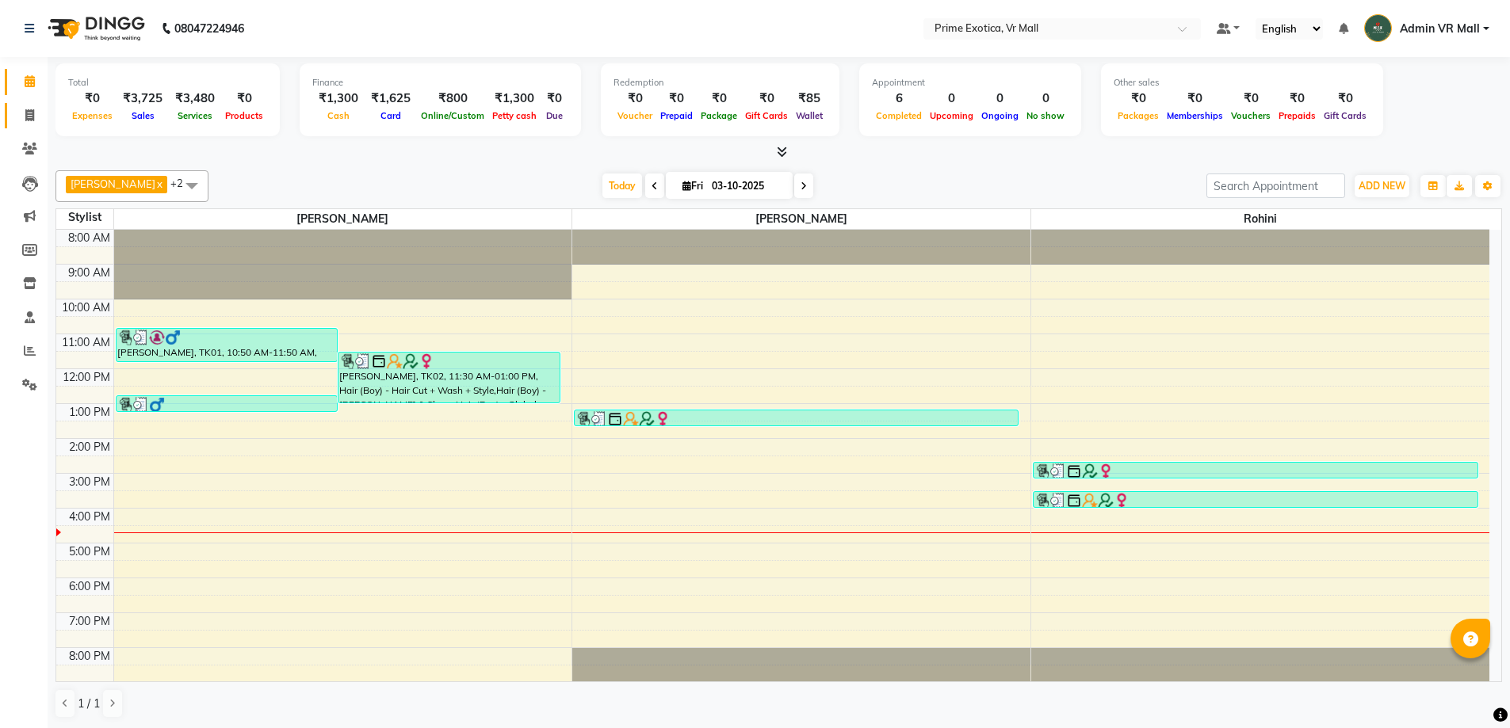
click at [29, 104] on link "Invoice" at bounding box center [24, 116] width 38 height 26
select select "service"
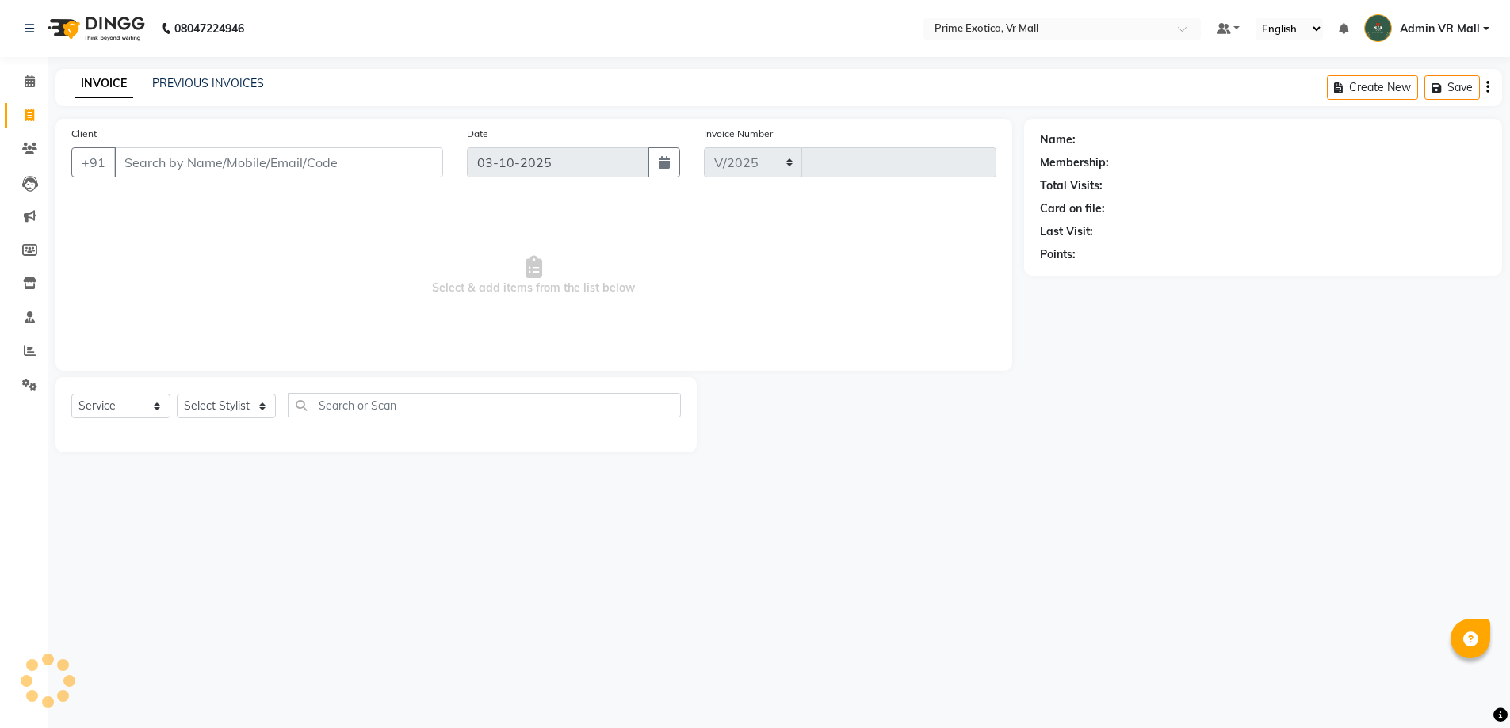
select select "6077"
type input "1960"
click at [162, 156] on input "Client" at bounding box center [278, 162] width 329 height 30
click at [162, 156] on input "Client" at bounding box center [280, 162] width 332 height 30
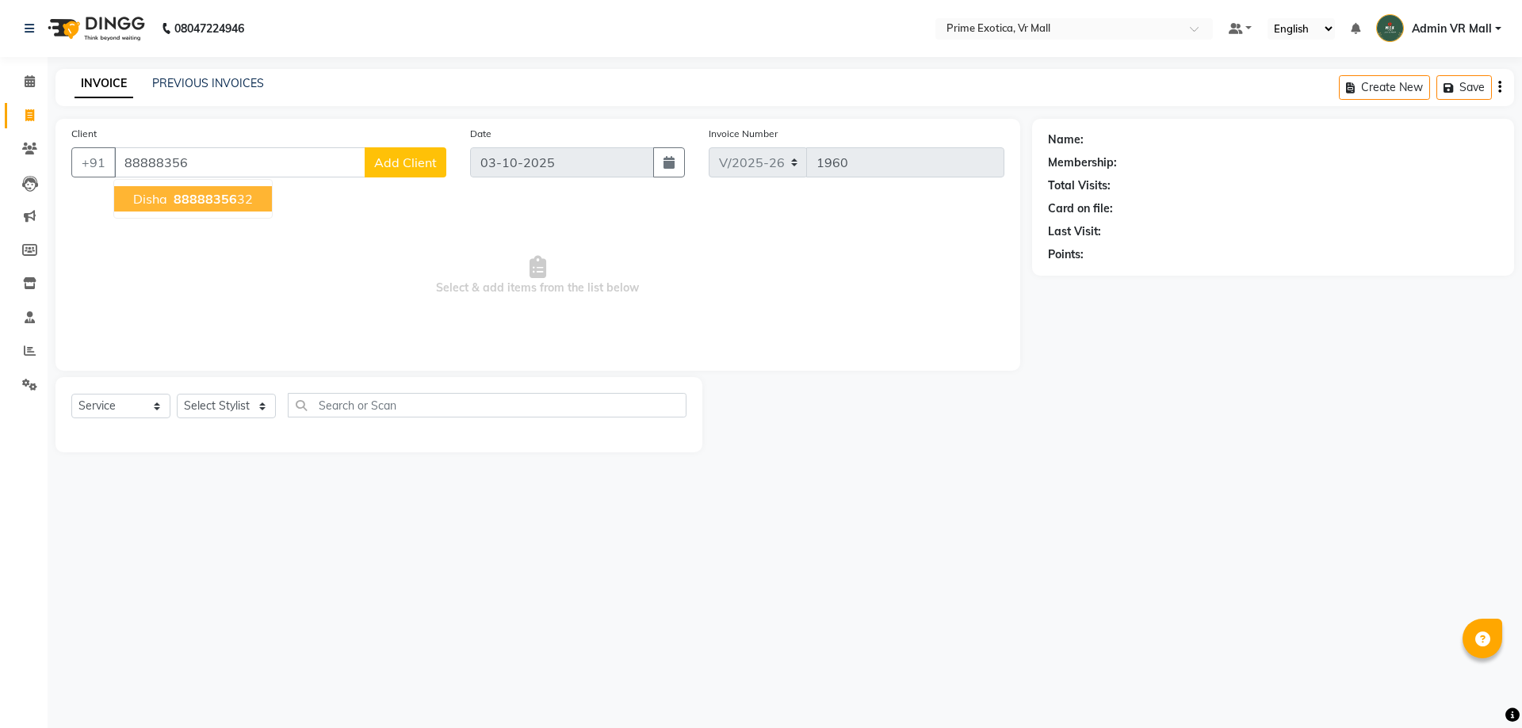
click at [184, 200] on span "88888356" at bounding box center [205, 199] width 63 height 16
type input "8888835632"
drag, startPoint x: 184, startPoint y: 200, endPoint x: 407, endPoint y: 315, distance: 250.9
click at [185, 201] on span "Select & add items from the list below" at bounding box center [537, 276] width 933 height 158
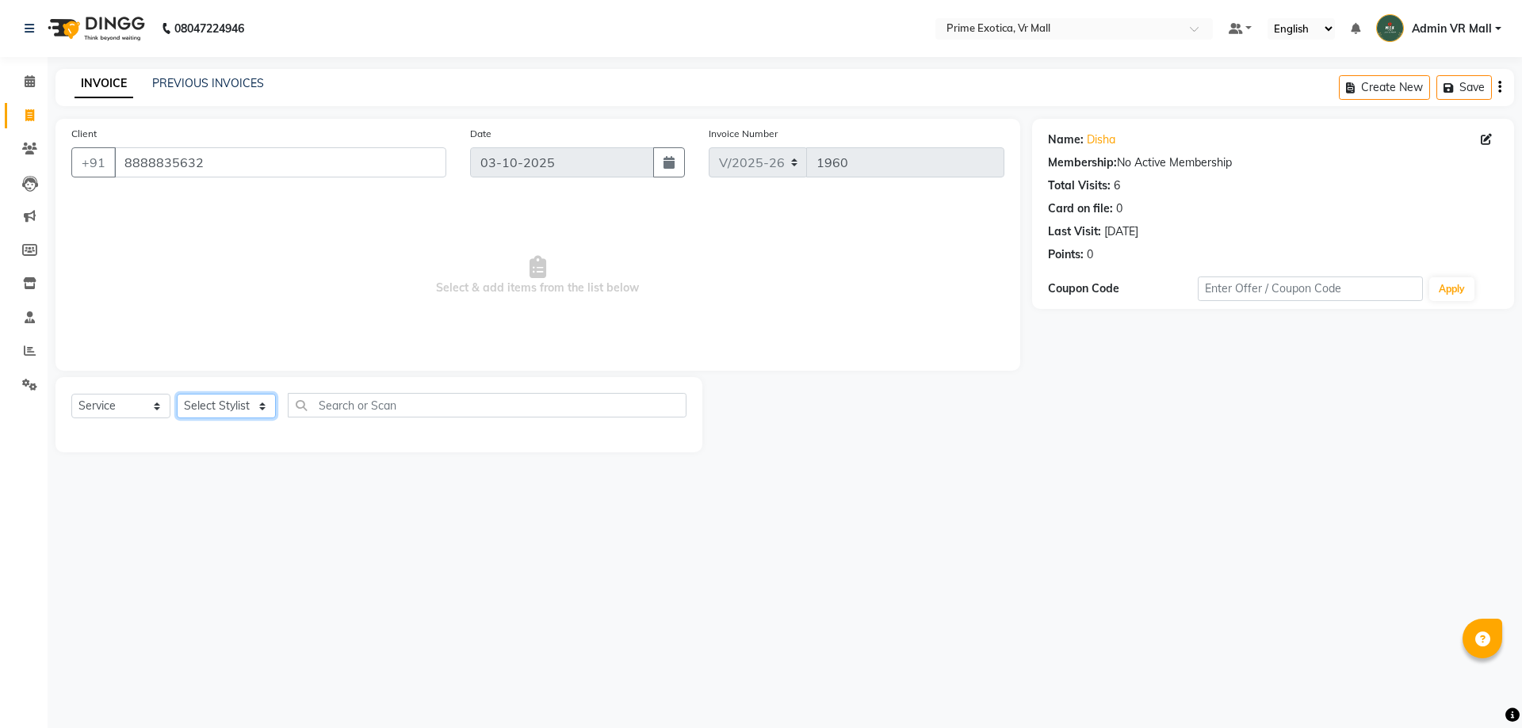
click at [231, 408] on select "Select Stylist [PERSON_NAME] Admin VR Mall [PERSON_NAME] [PERSON_NAME] Archana …" at bounding box center [226, 406] width 99 height 25
select select "62441"
click at [177, 394] on select "Select Stylist [PERSON_NAME] Admin VR Mall [PERSON_NAME] [PERSON_NAME] Archana …" at bounding box center [226, 406] width 99 height 25
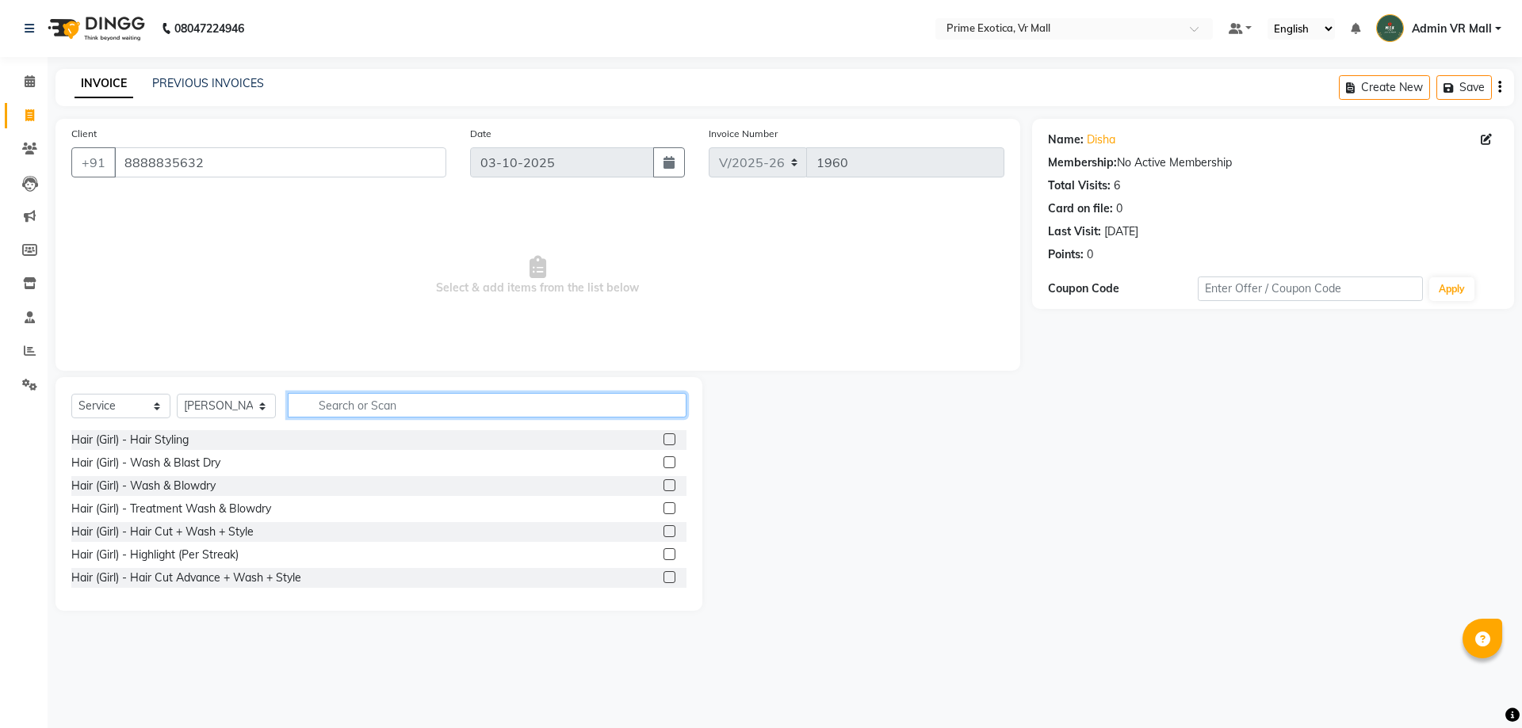
click at [376, 399] on input "text" at bounding box center [487, 405] width 399 height 25
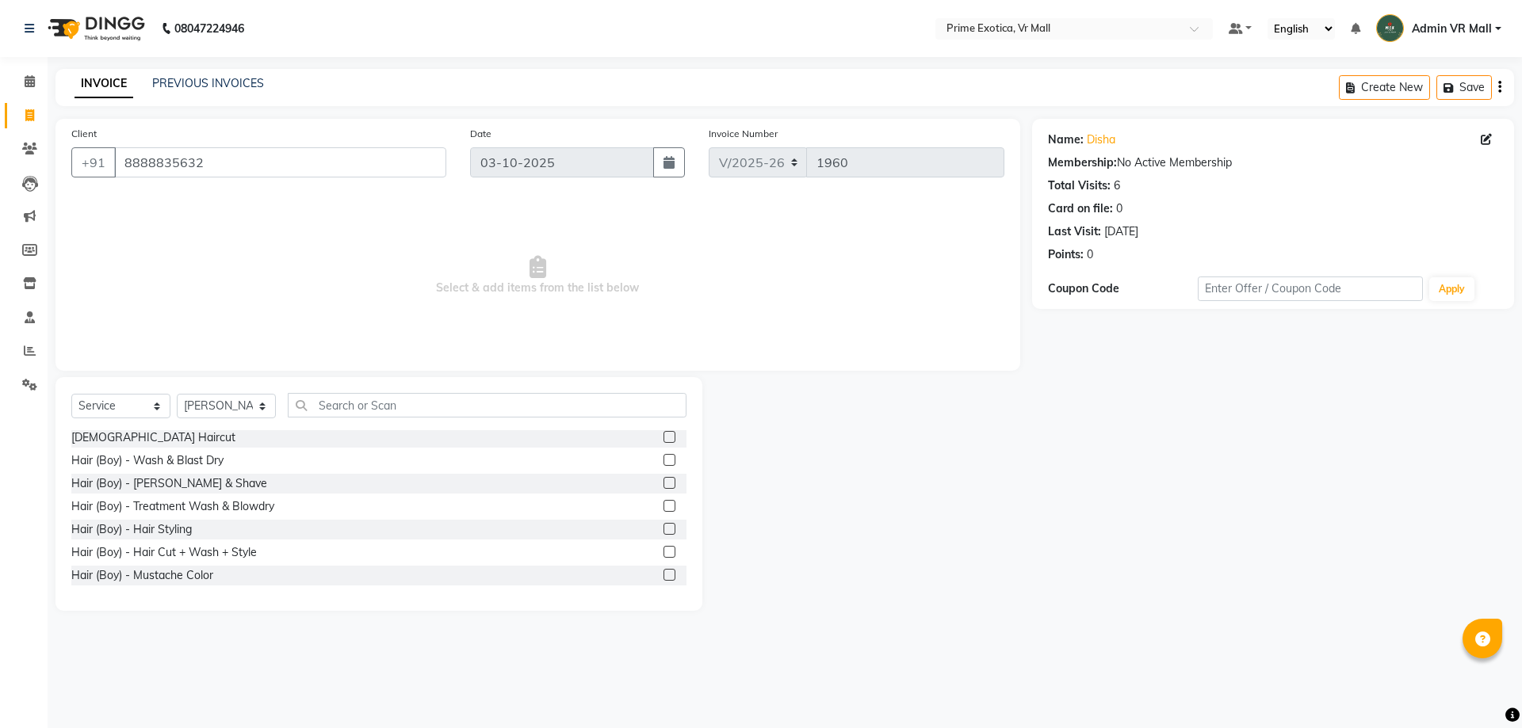
click at [663, 553] on label at bounding box center [669, 552] width 12 height 12
click at [663, 553] on input "checkbox" at bounding box center [668, 553] width 10 height 10
click at [663, 553] on label at bounding box center [669, 552] width 12 height 12
click at [663, 553] on input "checkbox" at bounding box center [668, 553] width 10 height 10
checkbox input "false"
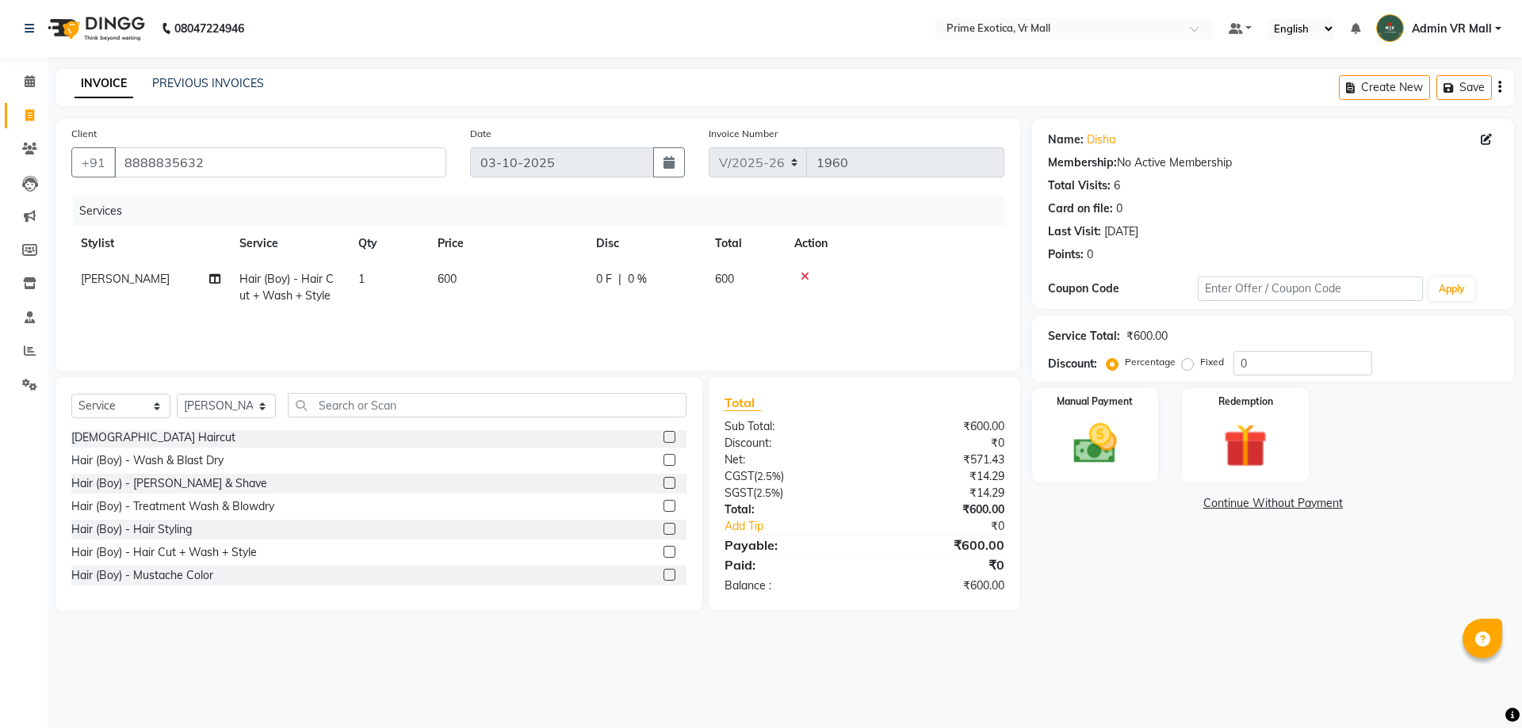
click at [514, 264] on td "600" at bounding box center [507, 288] width 158 height 52
select select "62441"
click at [514, 264] on td "600" at bounding box center [581, 295] width 158 height 67
click at [578, 278] on input "600" at bounding box center [581, 283] width 139 height 25
type input "6"
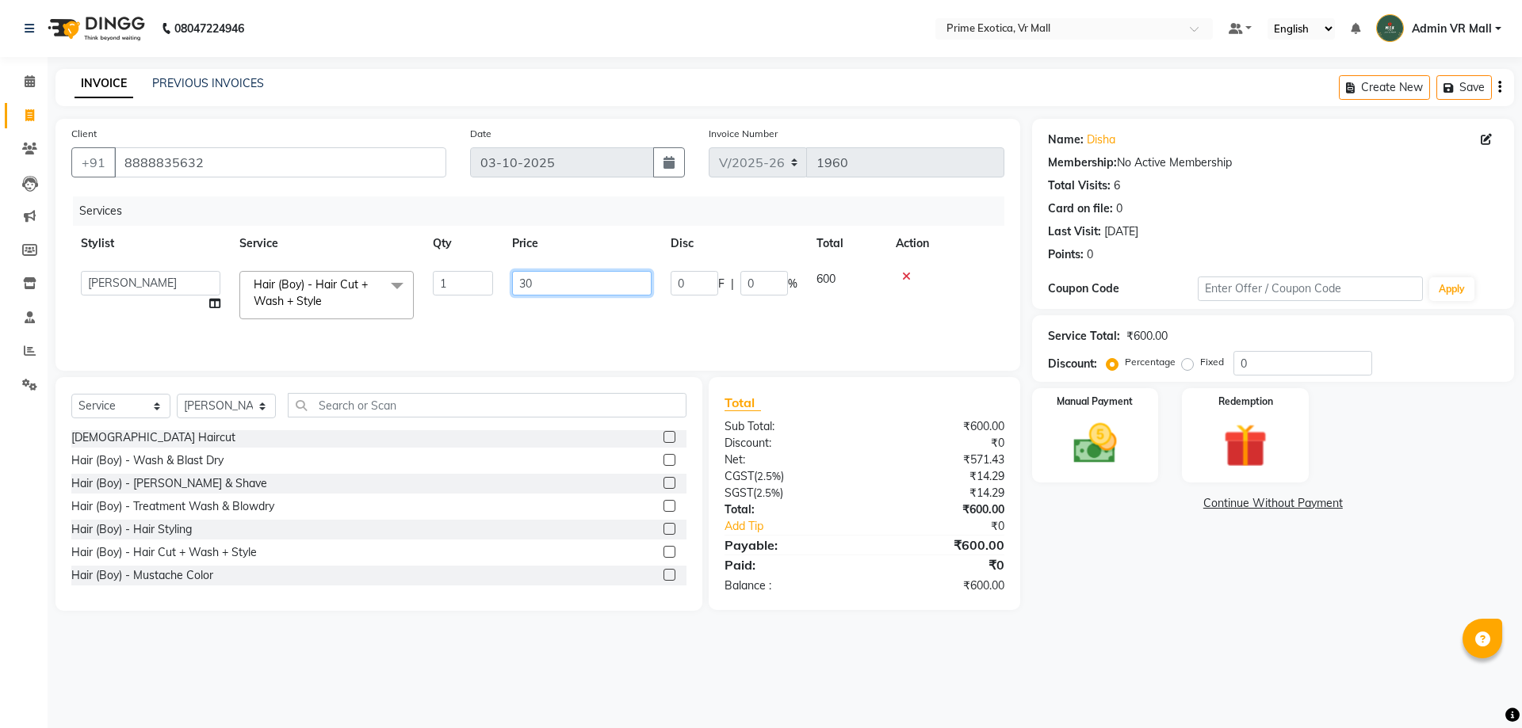
type input "300"
click at [1076, 481] on div "Manual Payment" at bounding box center [1095, 435] width 132 height 97
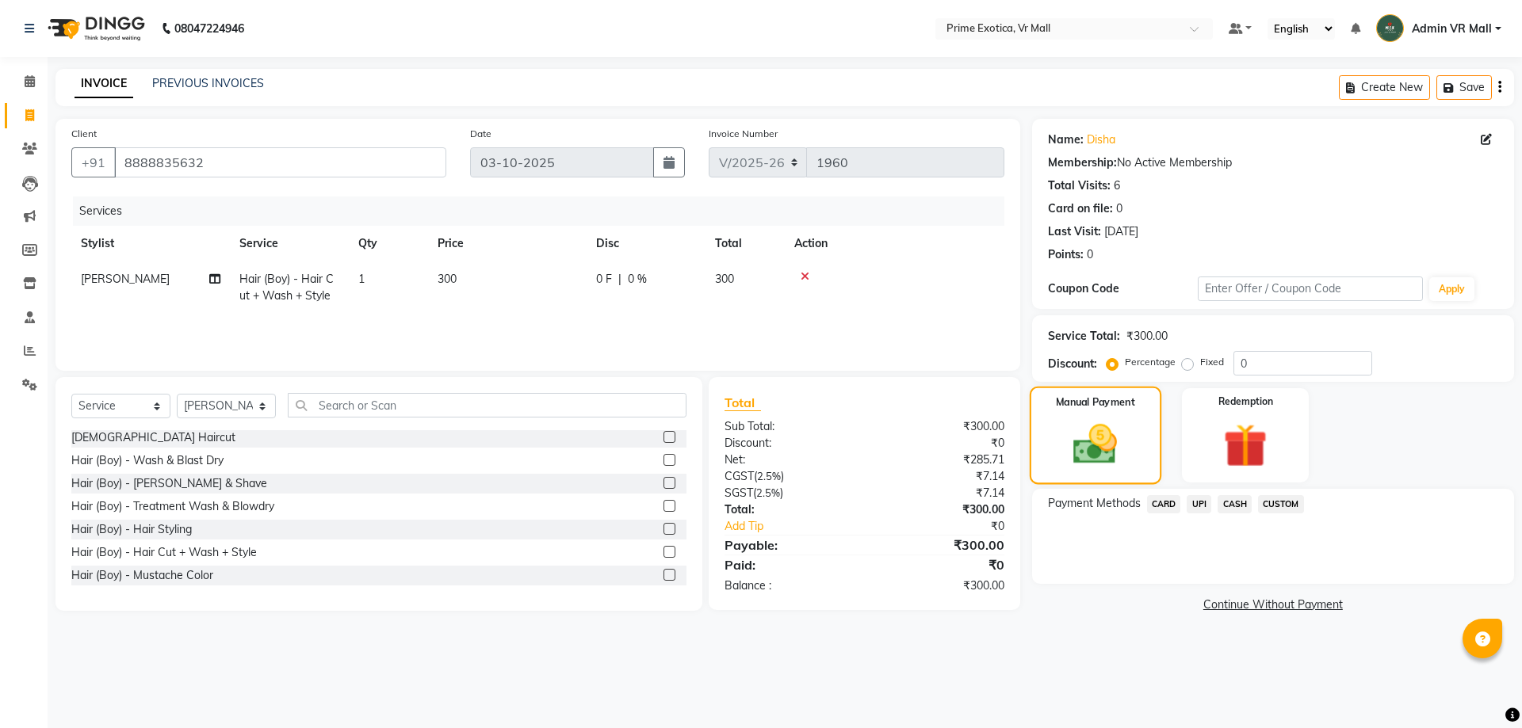
click at [1097, 449] on img at bounding box center [1094, 444] width 71 height 51
click at [1243, 498] on span "CASH" at bounding box center [1234, 504] width 34 height 18
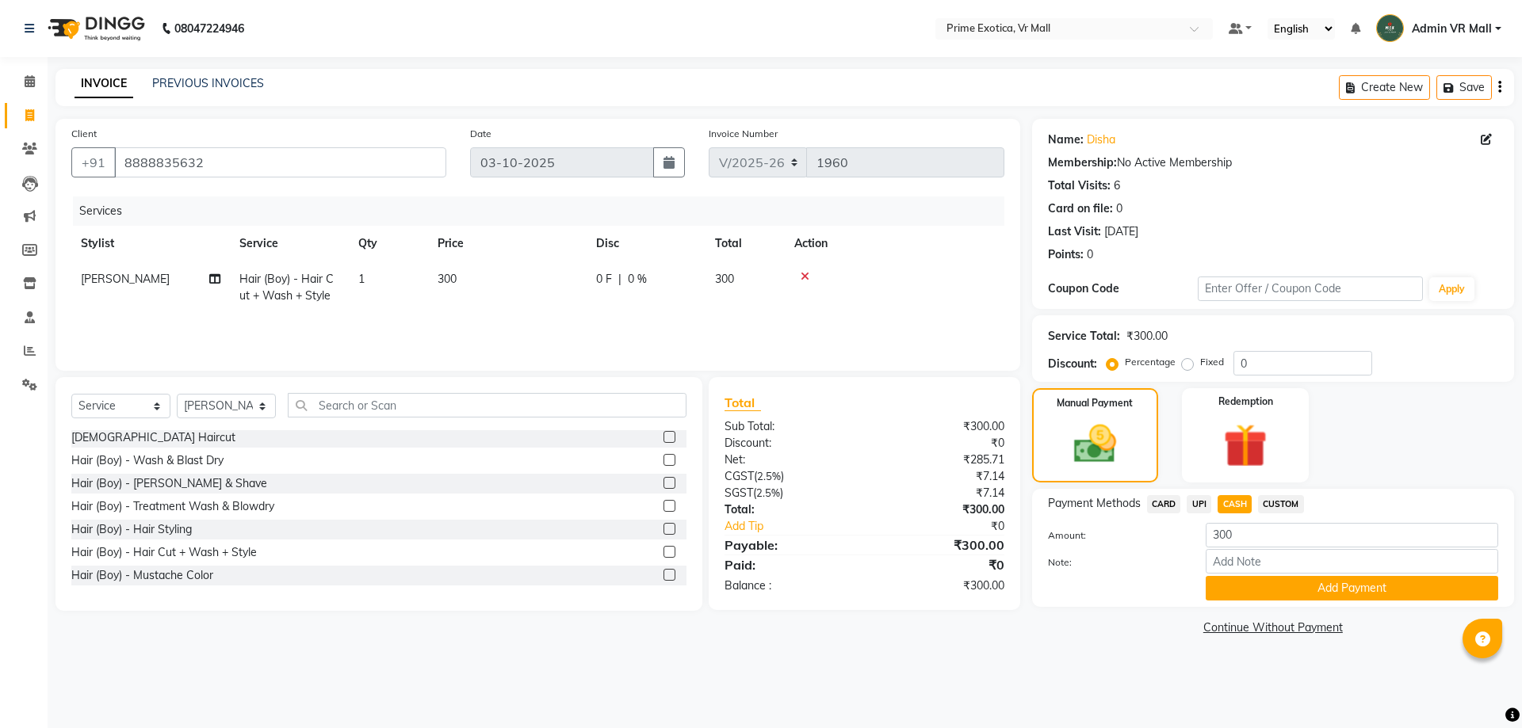
click at [1243, 498] on span "CASH" at bounding box center [1234, 504] width 34 height 18
click at [1287, 598] on button "Add Payment" at bounding box center [1351, 588] width 292 height 25
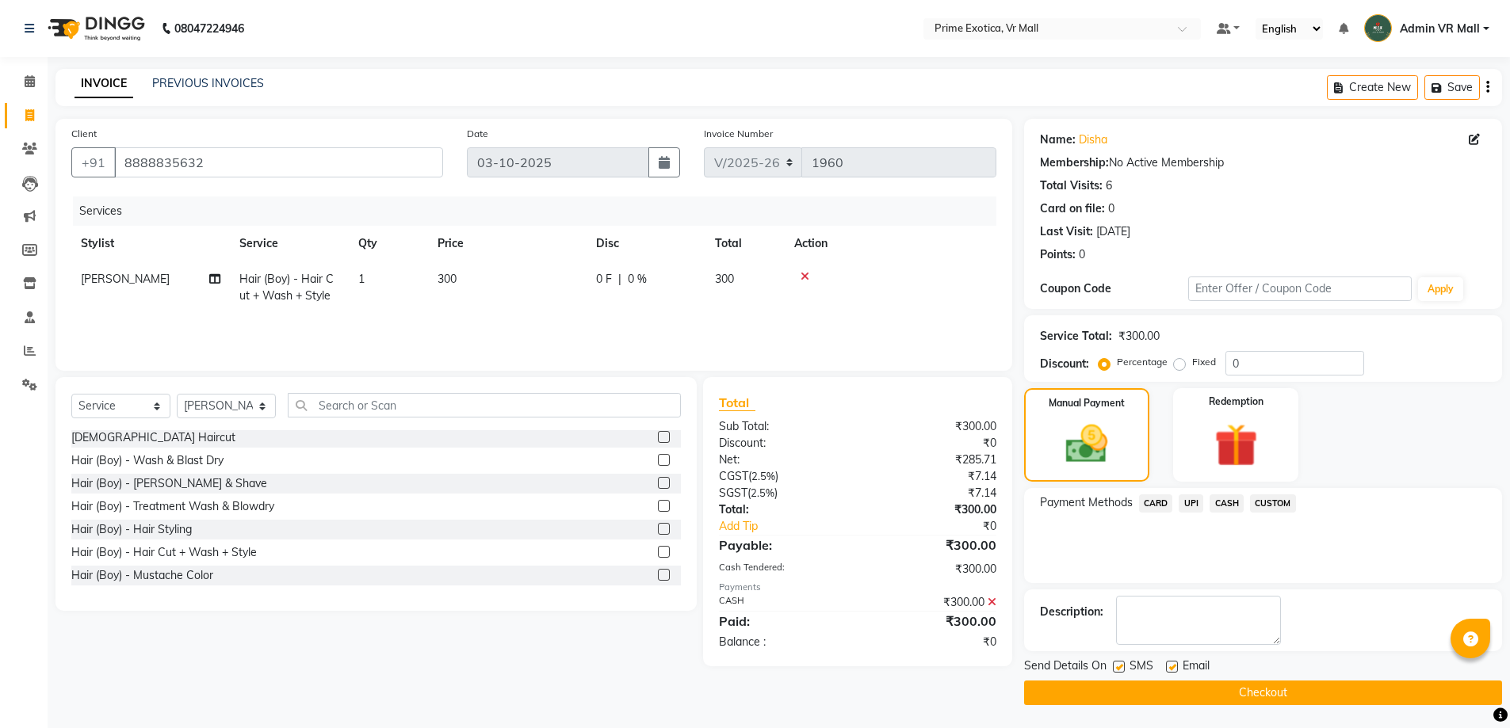
click at [1290, 703] on button "Checkout" at bounding box center [1263, 693] width 478 height 25
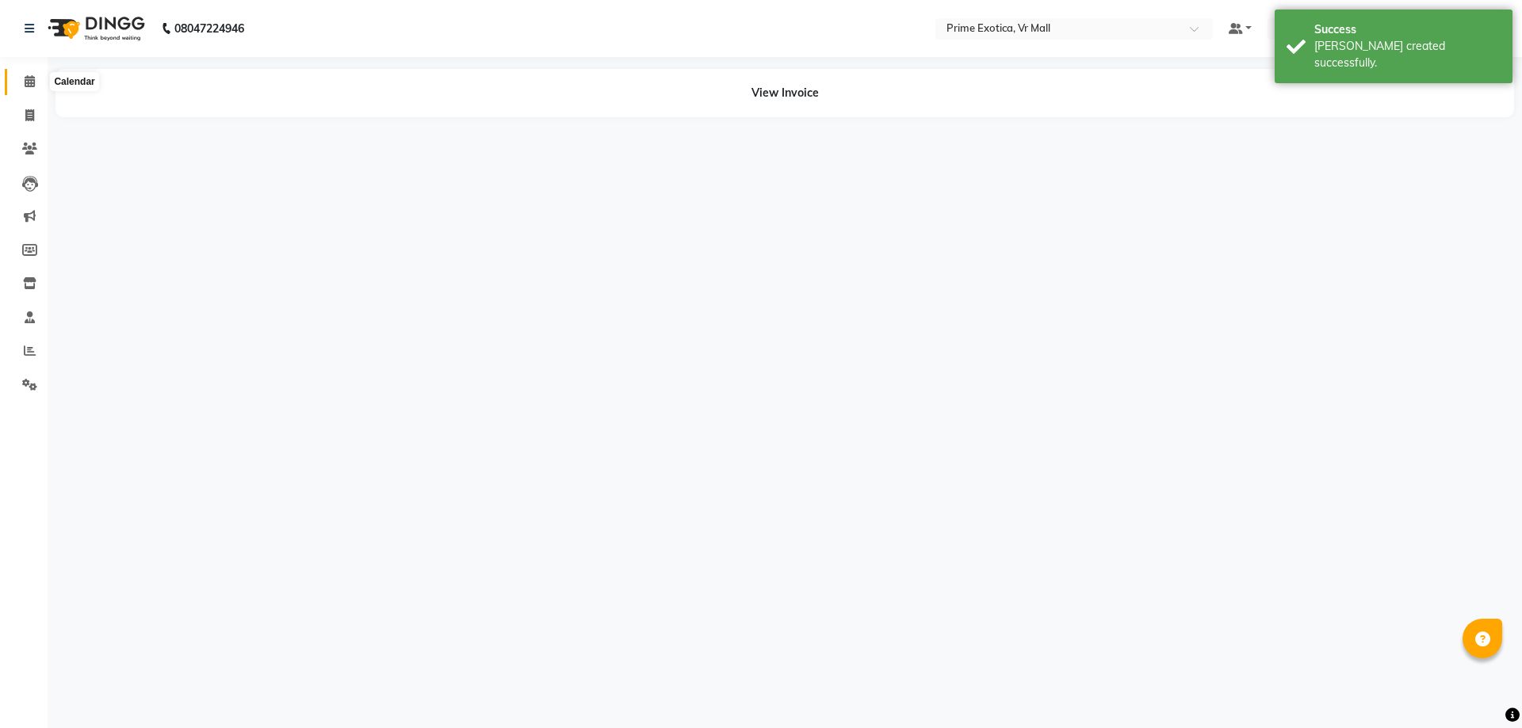
click at [29, 71] on link "Calendar" at bounding box center [24, 82] width 38 height 26
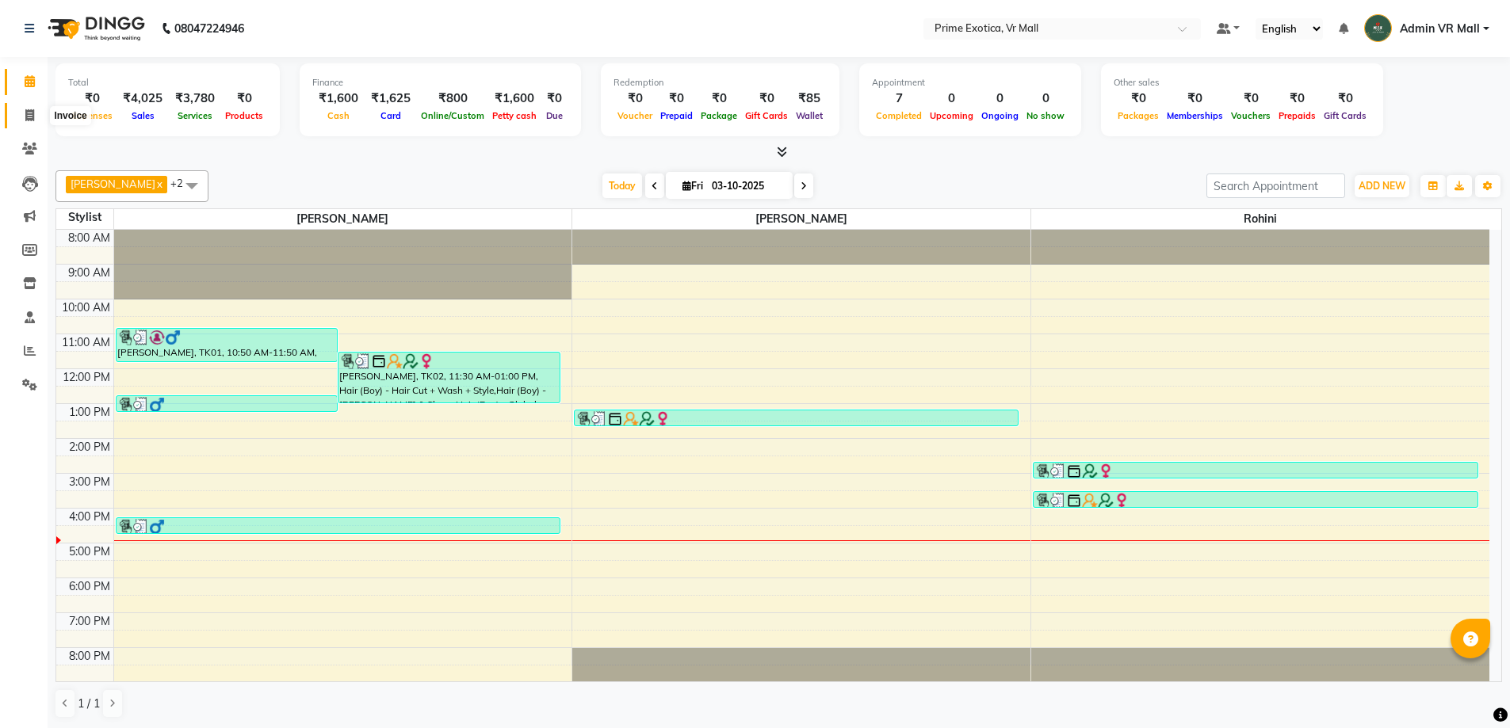
drag, startPoint x: 39, startPoint y: 118, endPoint x: 57, endPoint y: 126, distance: 19.9
click at [40, 120] on span at bounding box center [30, 116] width 28 height 18
click at [40, 122] on span at bounding box center [30, 116] width 28 height 18
select select "service"
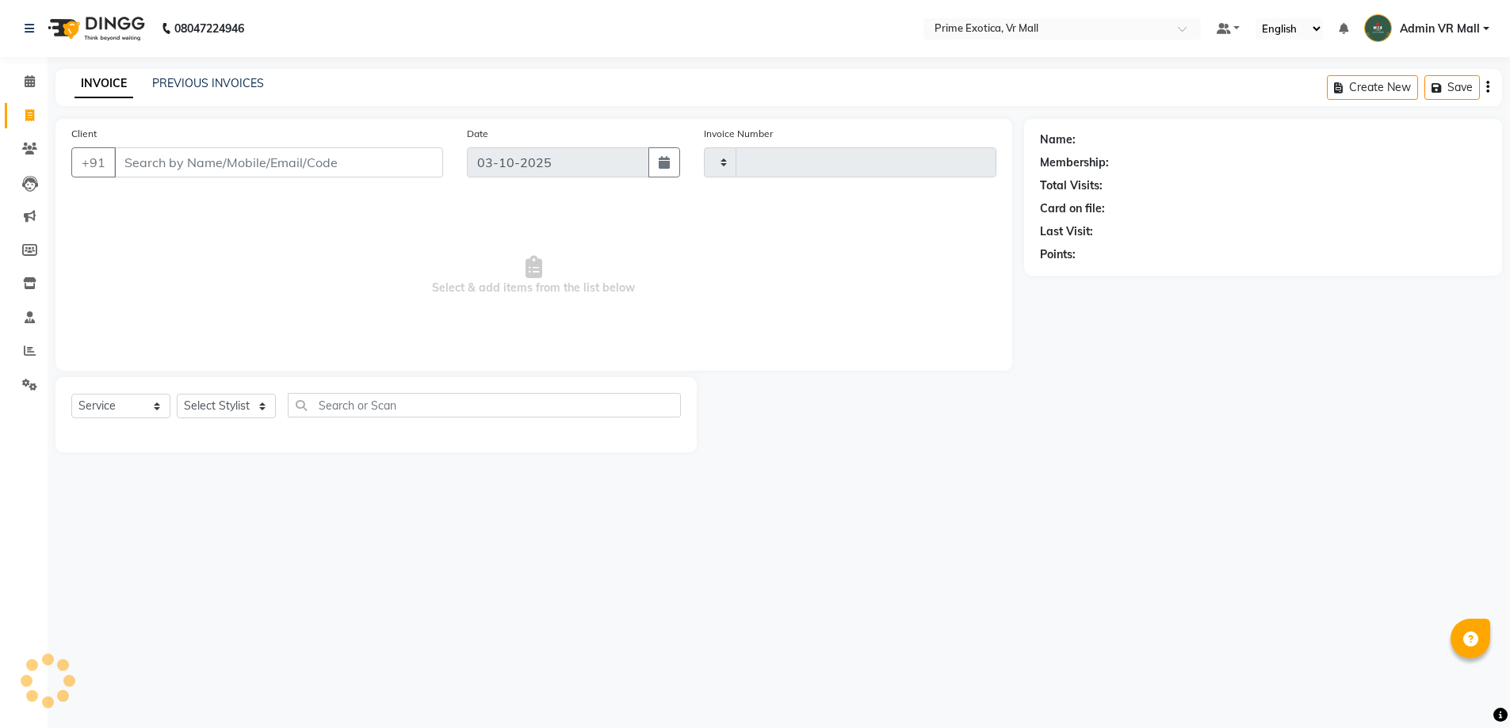
type input "1961"
select select "6077"
click at [155, 171] on input "Client" at bounding box center [280, 162] width 332 height 30
click at [155, 173] on input "Client" at bounding box center [280, 162] width 332 height 30
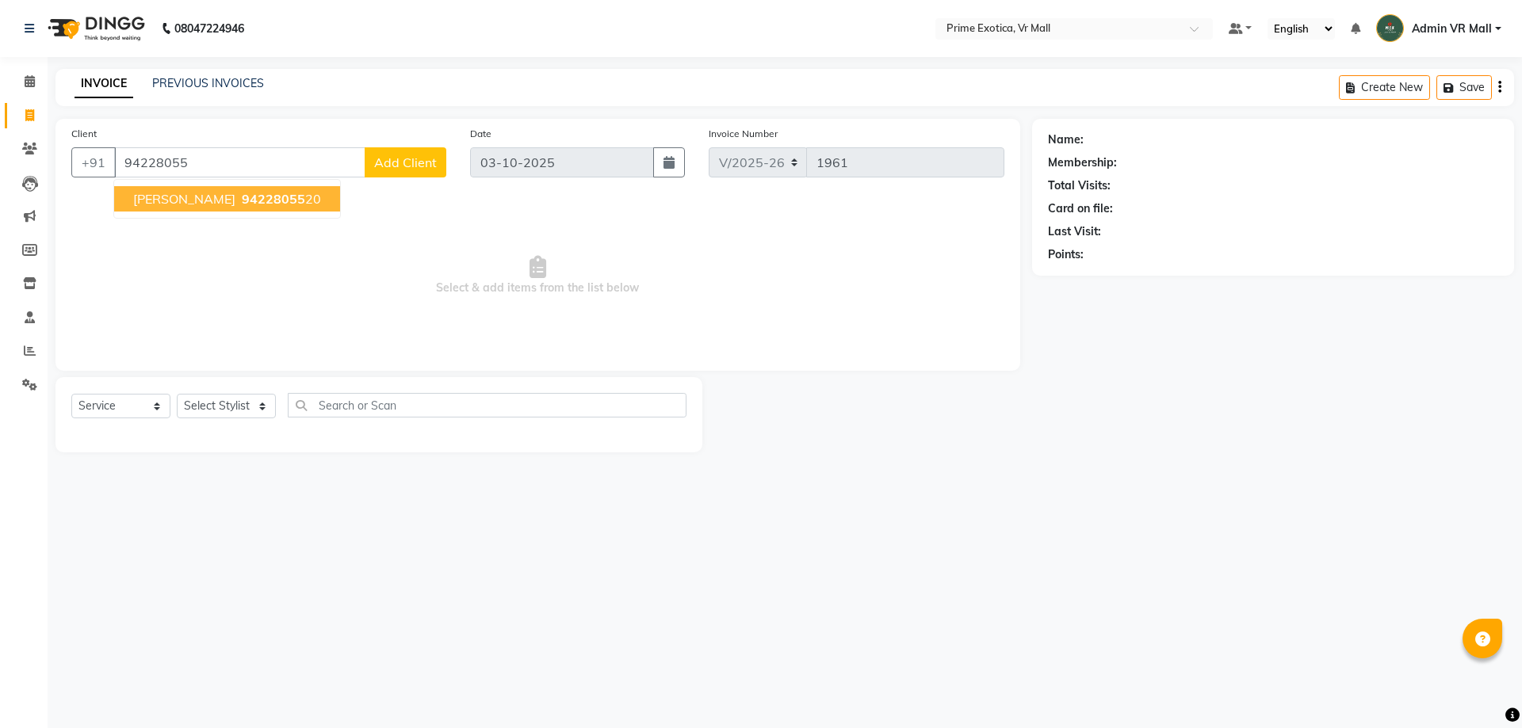
click at [242, 204] on span "94228055" at bounding box center [273, 199] width 63 height 16
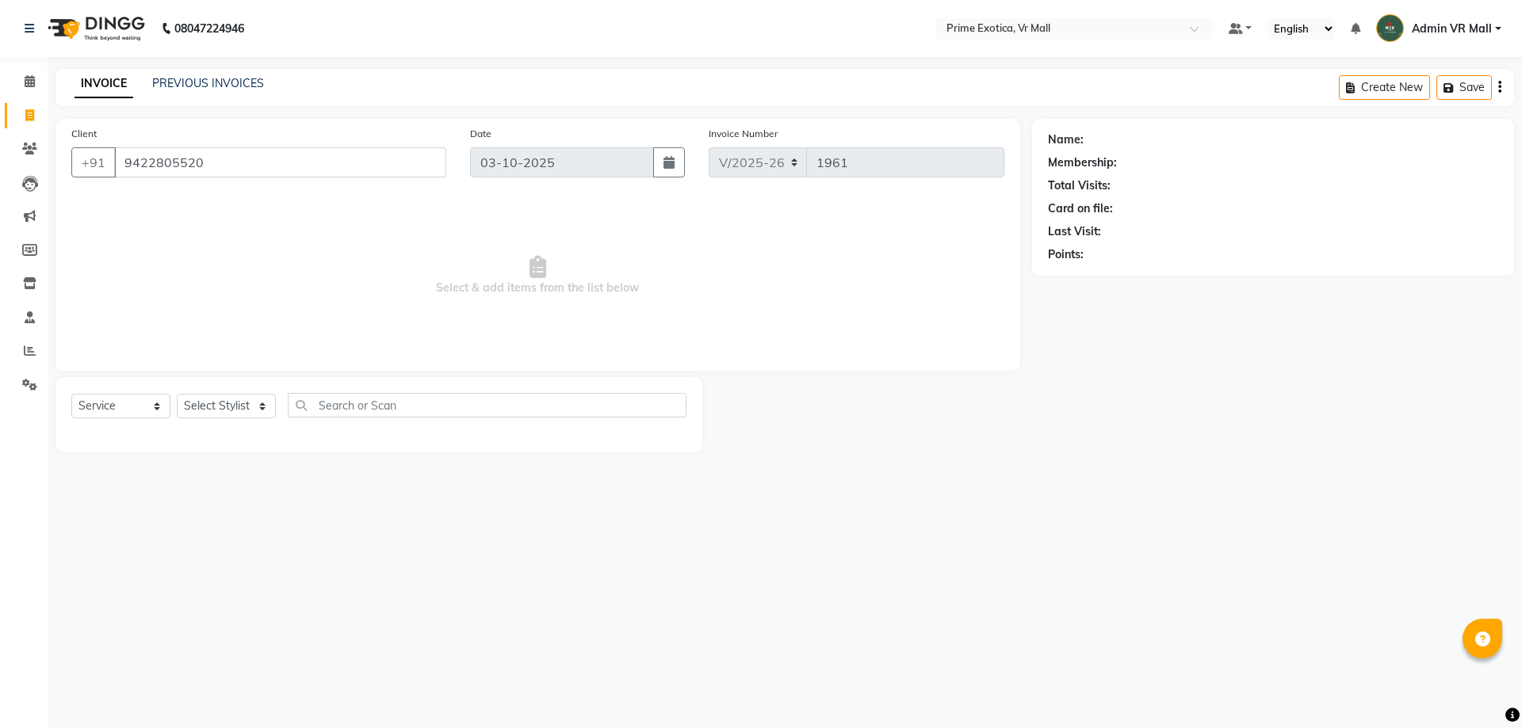
type input "9422805520"
click at [171, 204] on span "Select & add items from the list below" at bounding box center [537, 276] width 933 height 158
click at [239, 374] on div "Client [PHONE_NUMBER] Date [DATE] Invoice Number V/2025 V/[PHONE_NUMBER] Select…" at bounding box center [538, 286] width 988 height 334
click at [240, 395] on div "Select Service Product Membership Package Voucher Prepaid Gift Card Select Styl…" at bounding box center [378, 414] width 647 height 75
click at [245, 403] on select "Select Stylist [PERSON_NAME] Admin VR Mall [PERSON_NAME] [PERSON_NAME] Archana …" at bounding box center [226, 406] width 99 height 25
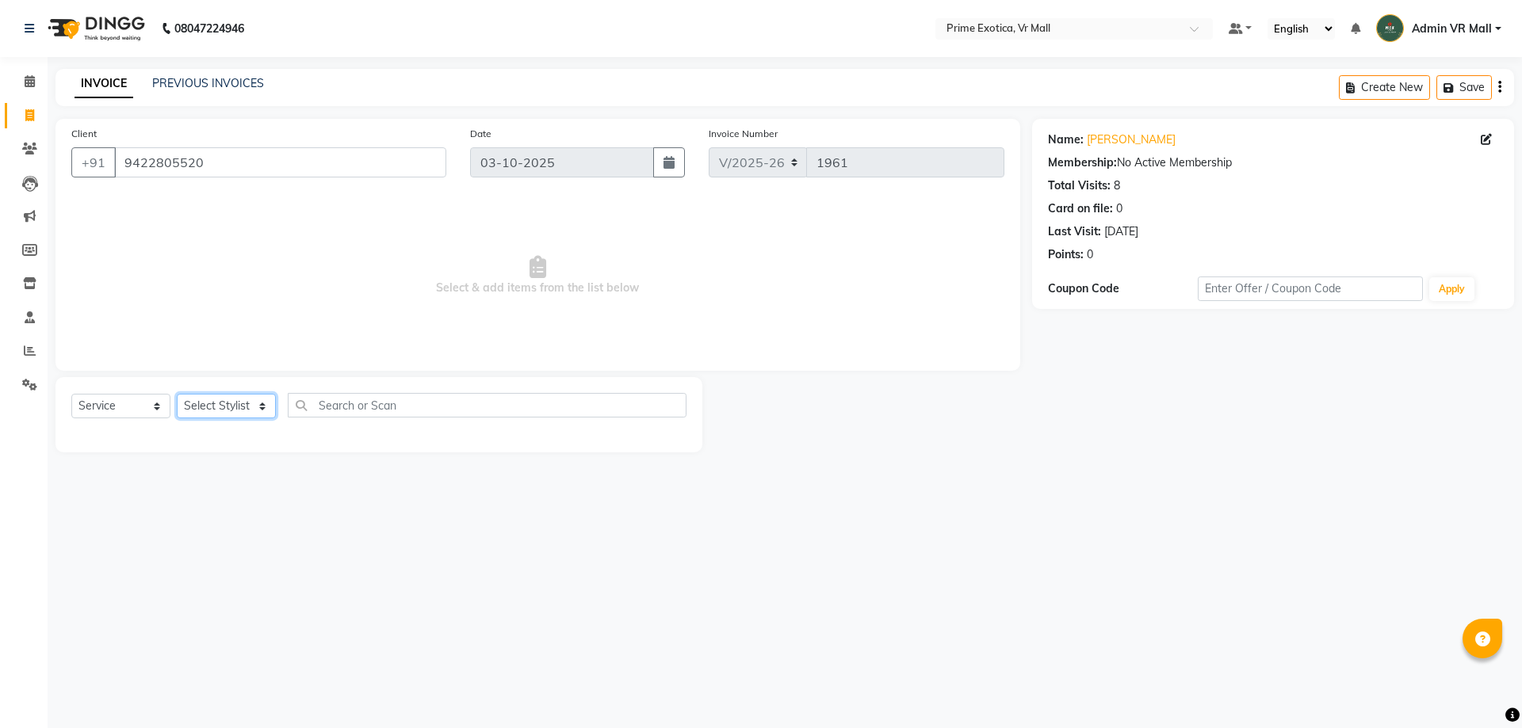
click at [248, 422] on div "Select Service Product Membership Package Voucher Prepaid Gift Card Select Styl…" at bounding box center [378, 411] width 615 height 37
click at [232, 405] on select "Select Stylist [PERSON_NAME] Admin VR Mall [PERSON_NAME] [PERSON_NAME] Archana …" at bounding box center [226, 406] width 99 height 25
click at [208, 409] on select "Select Stylist [PERSON_NAME] Admin VR Mall [PERSON_NAME] [PERSON_NAME] Archana …" at bounding box center [226, 406] width 99 height 25
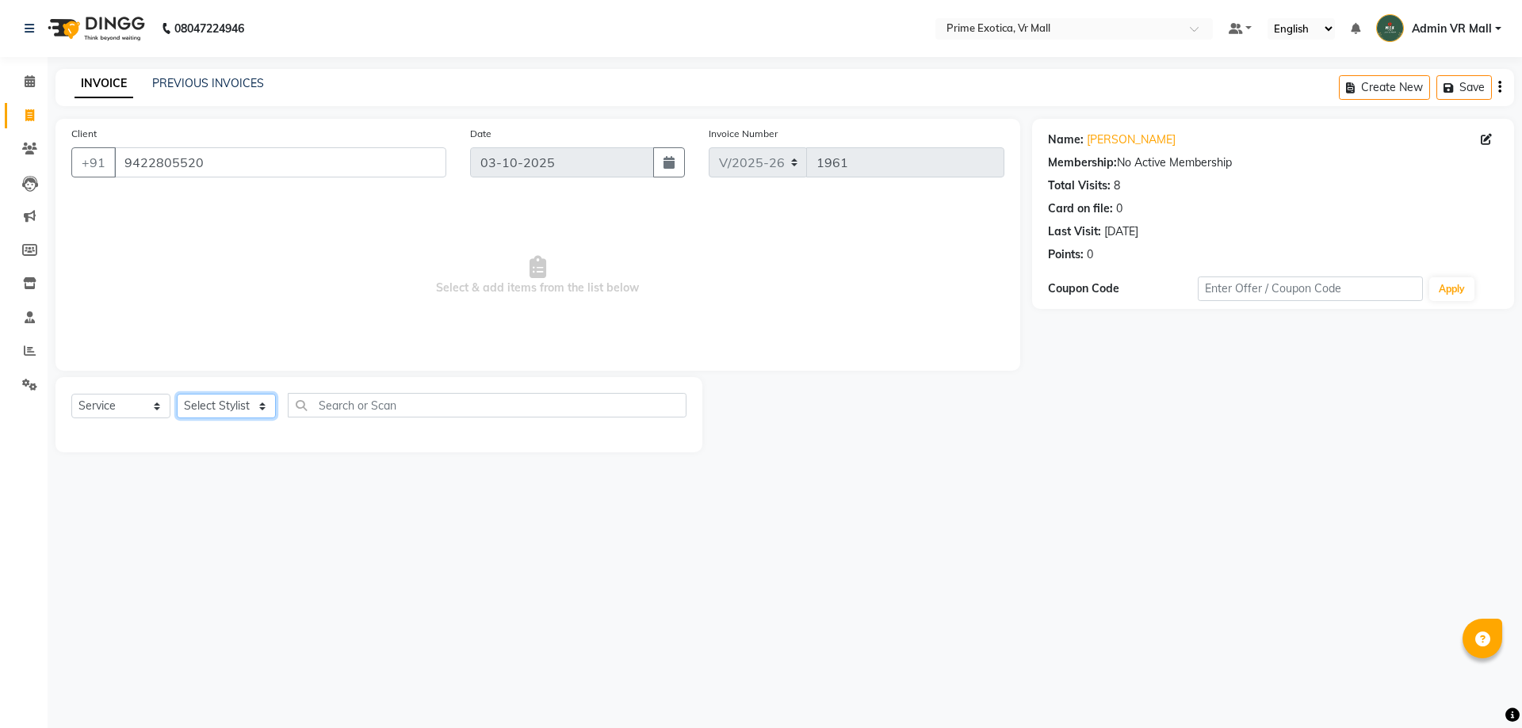
click at [207, 407] on select "Select Stylist [PERSON_NAME] Admin VR Mall [PERSON_NAME] [PERSON_NAME] Archana …" at bounding box center [226, 406] width 99 height 25
click at [207, 406] on select "Select Stylist [PERSON_NAME] Admin VR Mall [PERSON_NAME] [PERSON_NAME] Archana …" at bounding box center [226, 406] width 99 height 25
select select "69613"
click at [177, 394] on select "Select Stylist [PERSON_NAME] Admin VR Mall [PERSON_NAME] [PERSON_NAME] Archana …" at bounding box center [226, 406] width 99 height 25
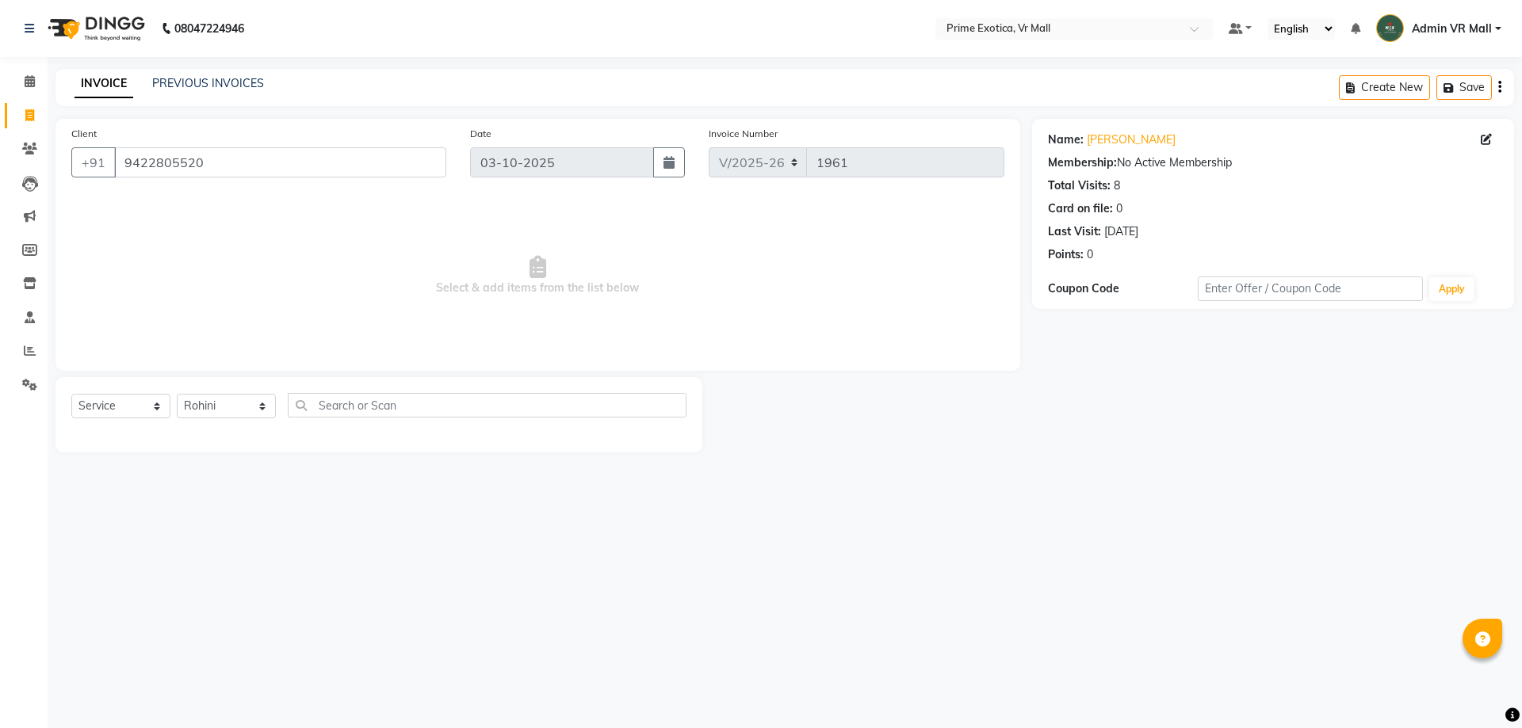
click at [183, 453] on div "Select Service Product Membership Package Voucher Prepaid Gift Card Select Styl…" at bounding box center [378, 414] width 647 height 75
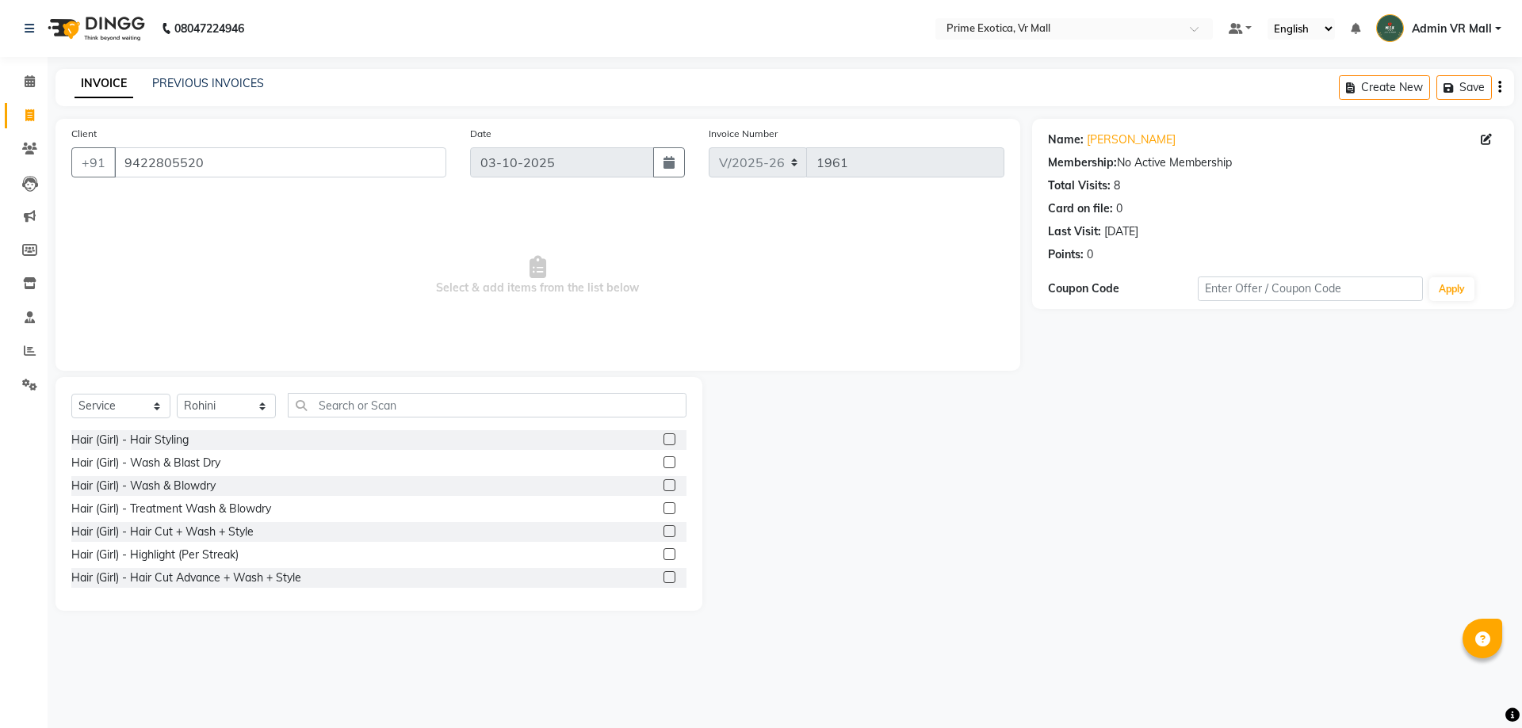
click at [183, 598] on div "Select Service Product Membership Package Voucher Prepaid Gift Card Select Styl…" at bounding box center [378, 494] width 647 height 234
click at [384, 400] on input "text" at bounding box center [487, 405] width 399 height 25
click at [384, 399] on input "text" at bounding box center [487, 405] width 399 height 25
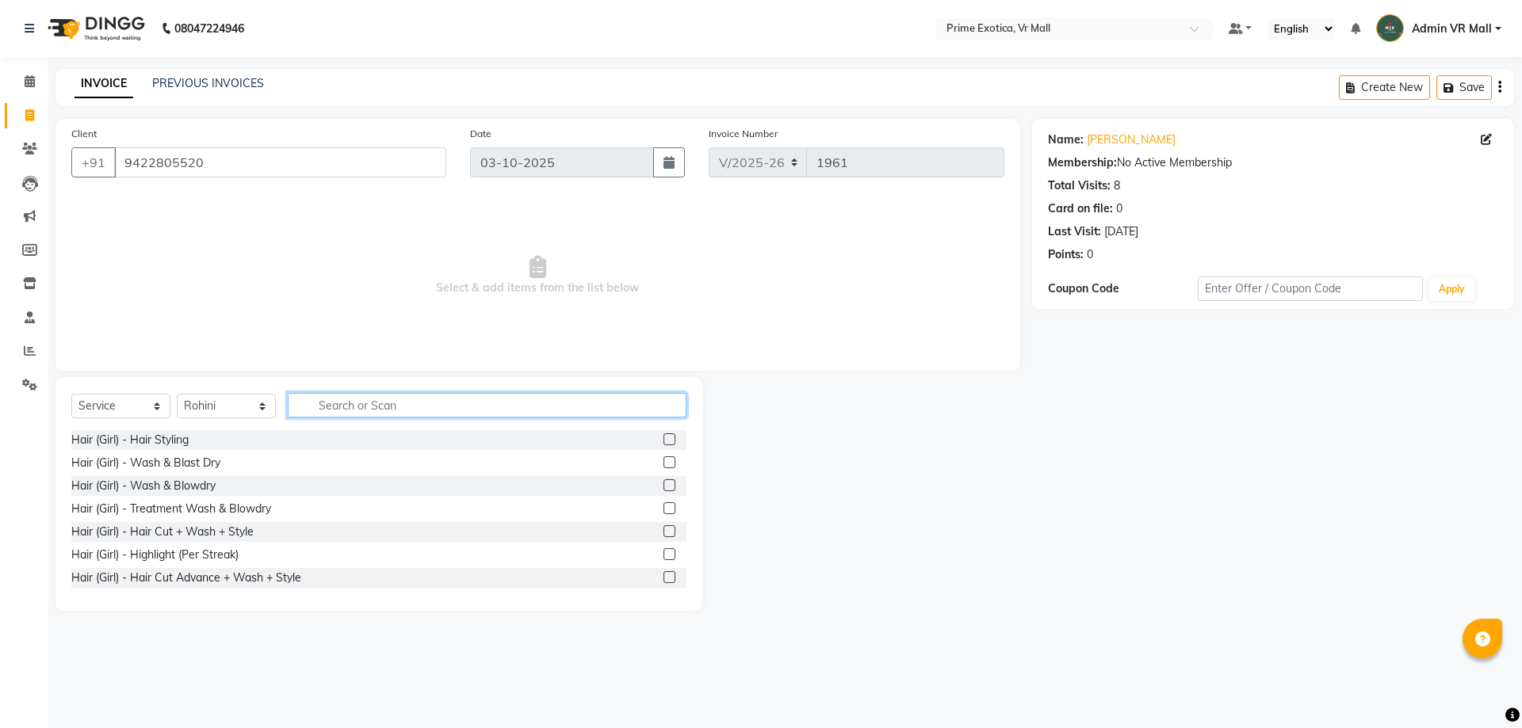
click at [384, 399] on input "text" at bounding box center [487, 405] width 399 height 25
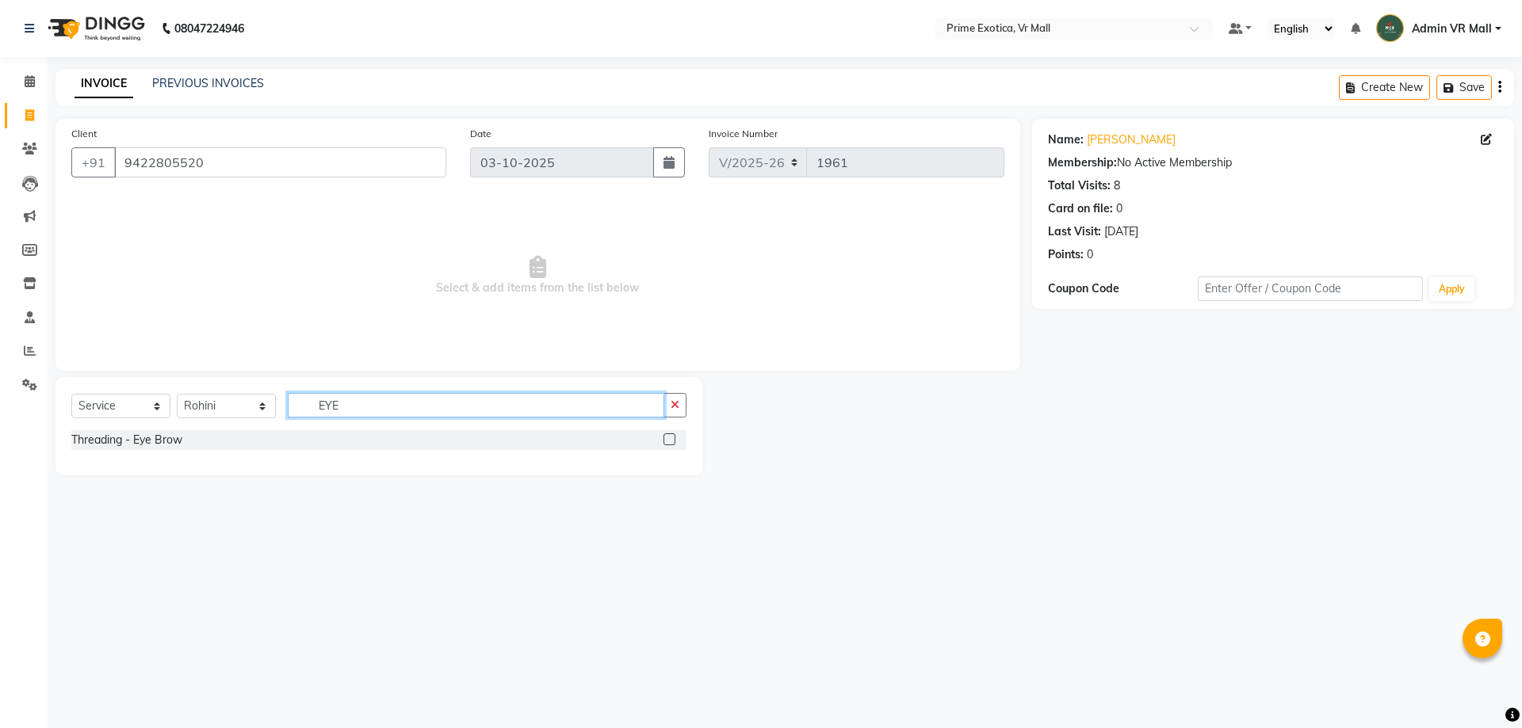
type input "EYE"
click at [669, 433] on label at bounding box center [669, 439] width 12 height 12
click at [669, 435] on input "checkbox" at bounding box center [668, 440] width 10 height 10
click at [669, 433] on label at bounding box center [669, 439] width 12 height 12
click at [669, 435] on input "checkbox" at bounding box center [668, 440] width 10 height 10
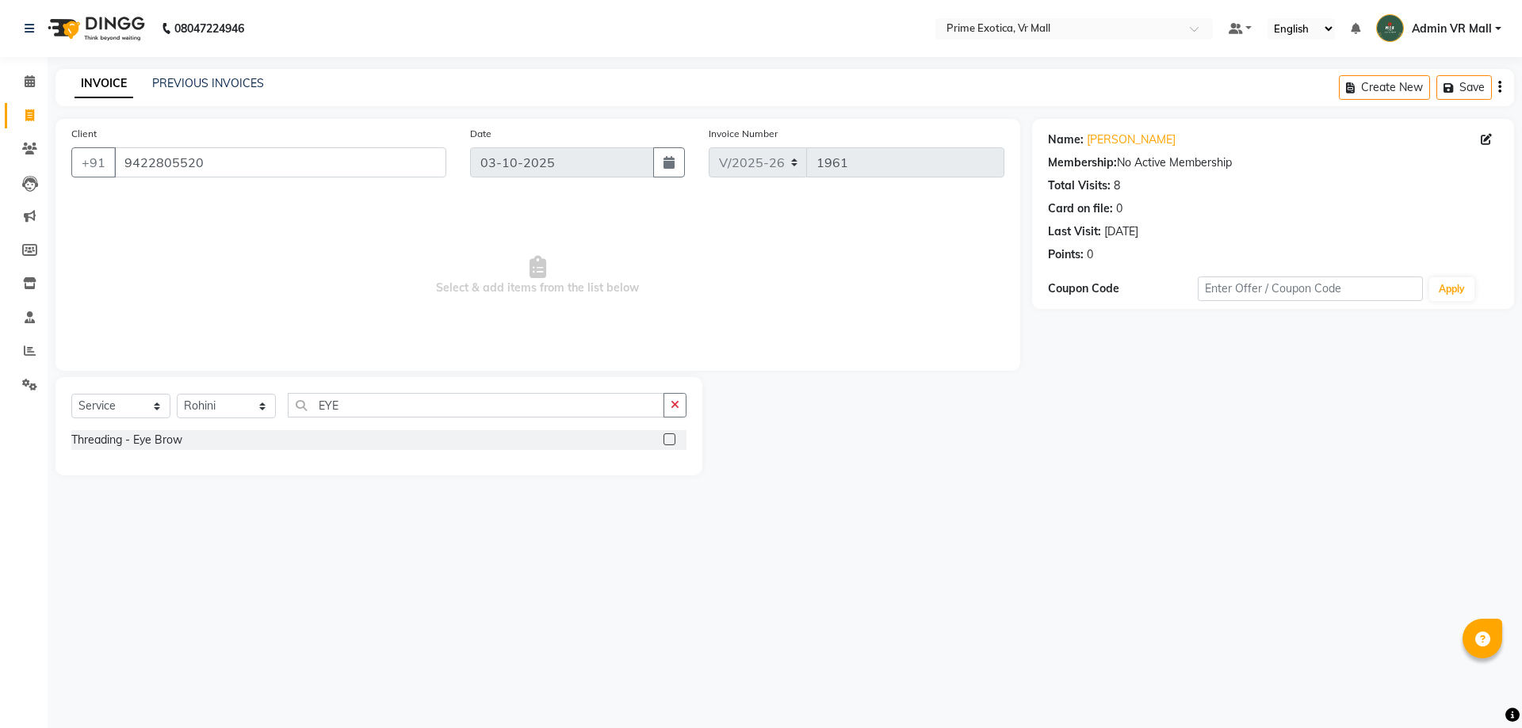
click at [669, 433] on label at bounding box center [669, 439] width 12 height 12
click at [669, 435] on input "checkbox" at bounding box center [668, 440] width 10 height 10
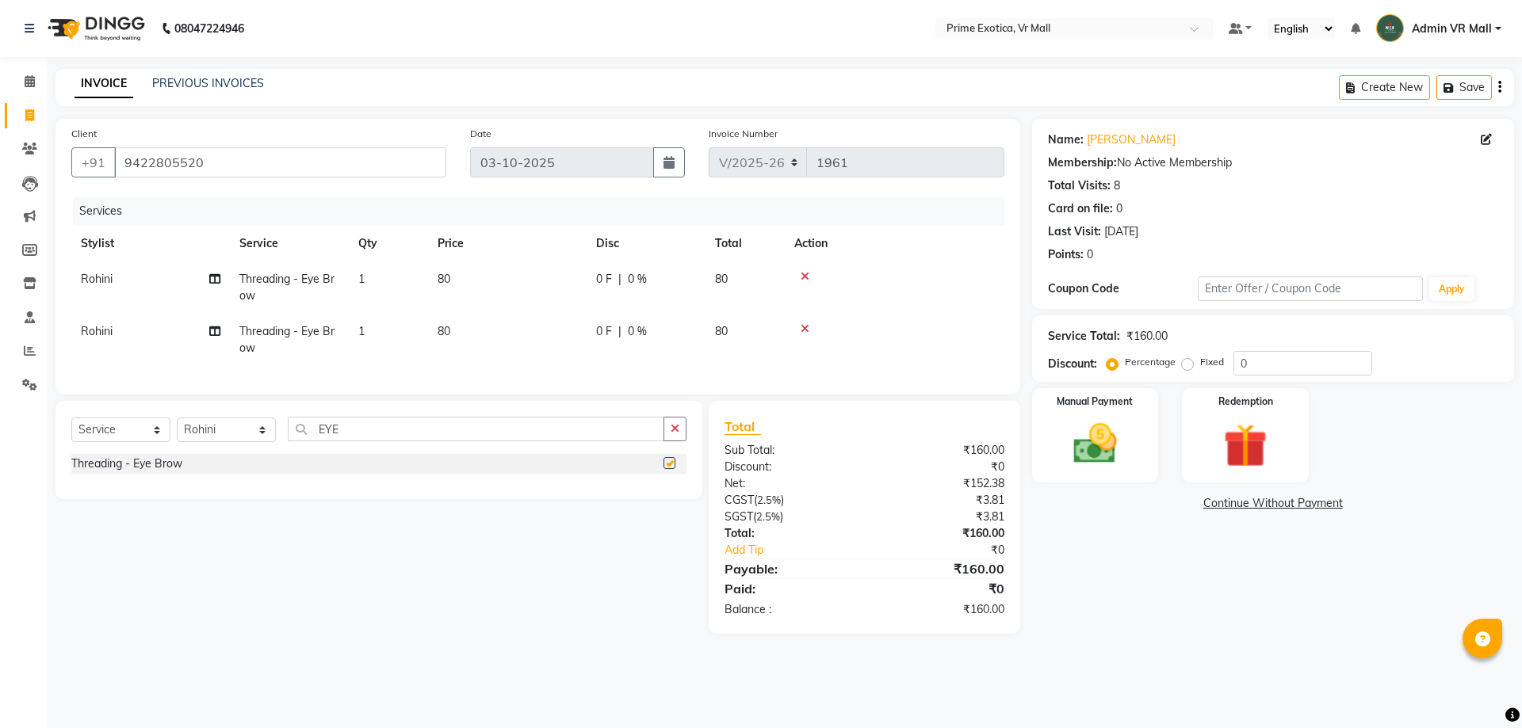
checkbox input "false"
click at [805, 329] on icon at bounding box center [804, 328] width 9 height 11
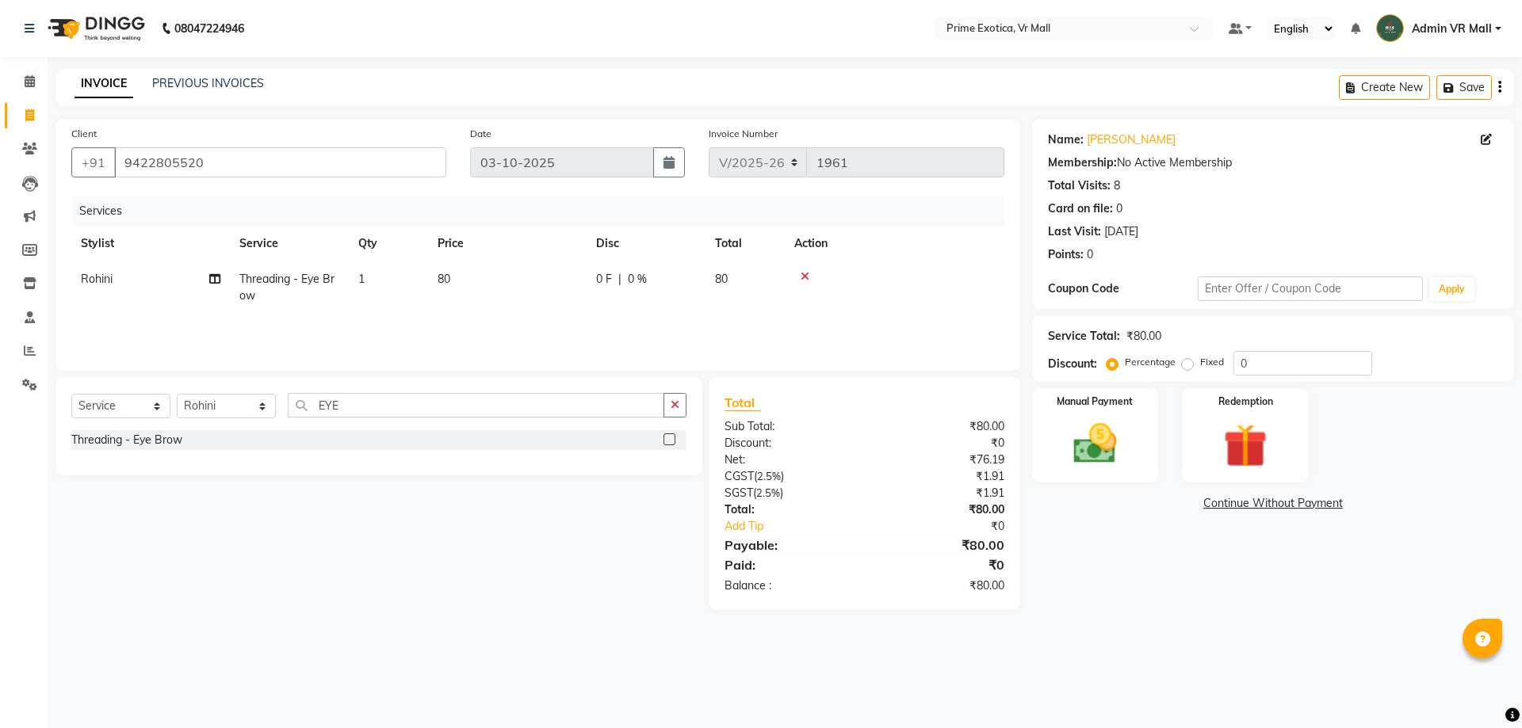
click at [805, 329] on div "Services Stylist Service Qty Price Disc Total Action Rohini Threading - Eye Bro…" at bounding box center [537, 276] width 933 height 158
click at [1090, 441] on img at bounding box center [1095, 444] width 74 height 52
click at [1224, 506] on span "CASH" at bounding box center [1234, 504] width 34 height 18
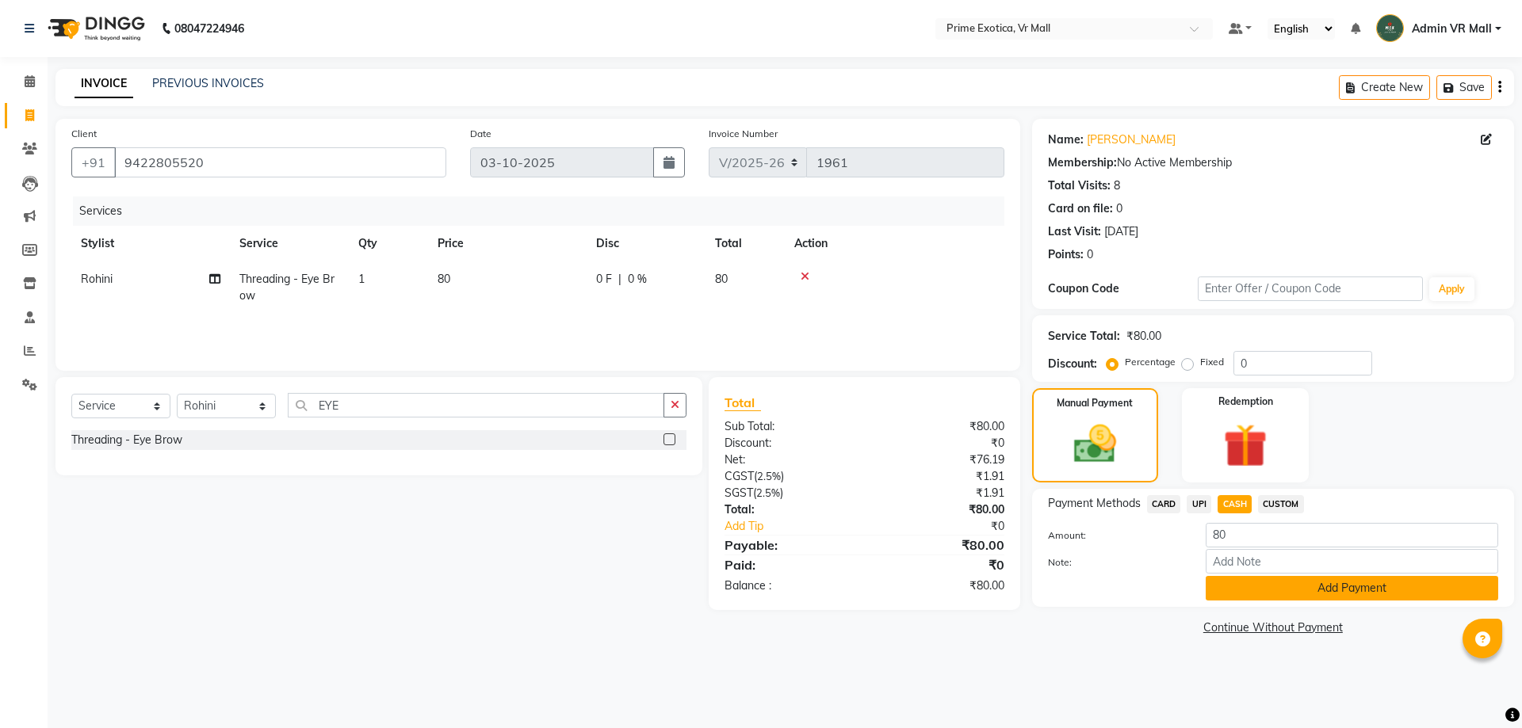
click at [1262, 582] on button "Add Payment" at bounding box center [1351, 588] width 292 height 25
click at [1262, 582] on div "Payment Methods CARD UPI CASH CUSTOM Amount: 80 Note: Add Payment" at bounding box center [1273, 548] width 482 height 118
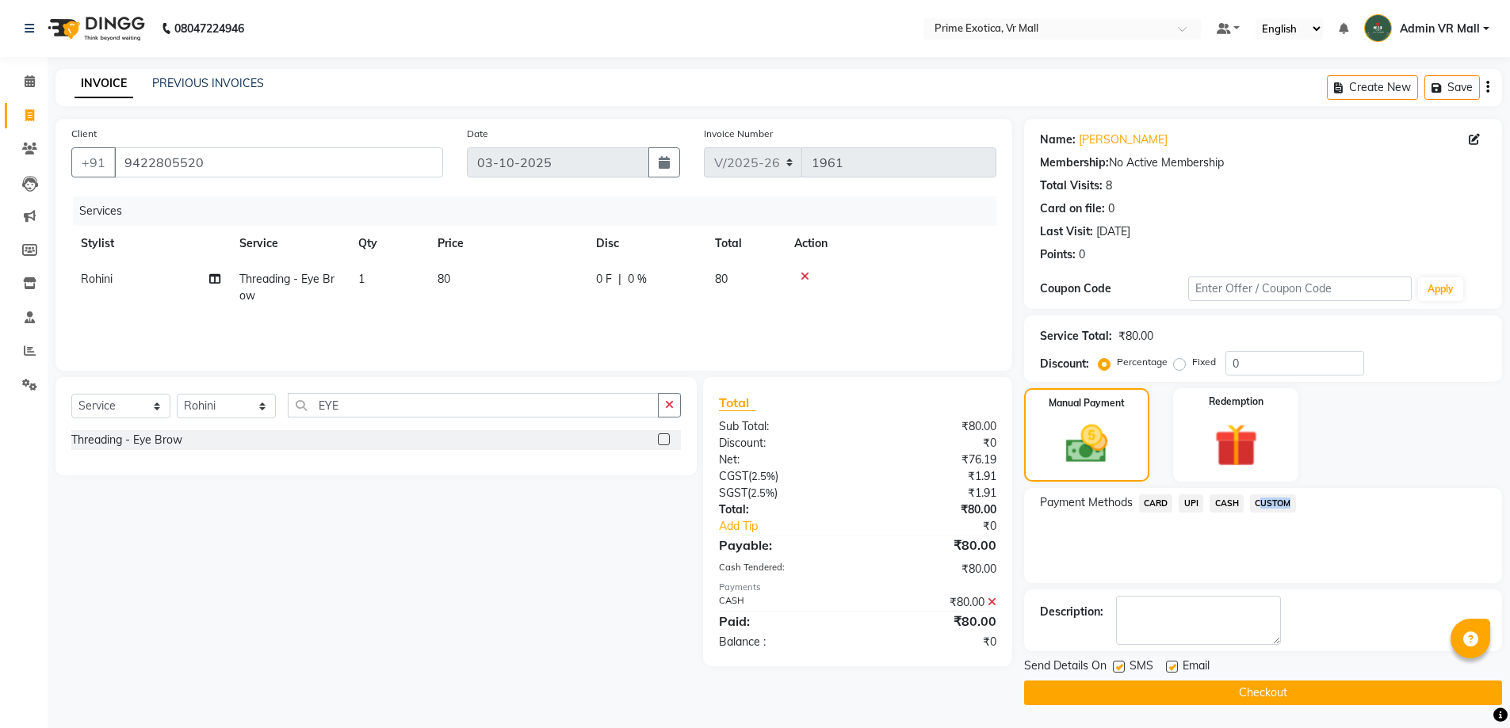
click at [1262, 582] on div "Payment Methods CARD UPI CASH CUSTOM" at bounding box center [1263, 535] width 478 height 95
click at [1245, 692] on button "Checkout" at bounding box center [1263, 692] width 478 height 25
click at [1245, 692] on div "Checkout" at bounding box center [1263, 692] width 478 height 25
